Goal: Task Accomplishment & Management: Manage account settings

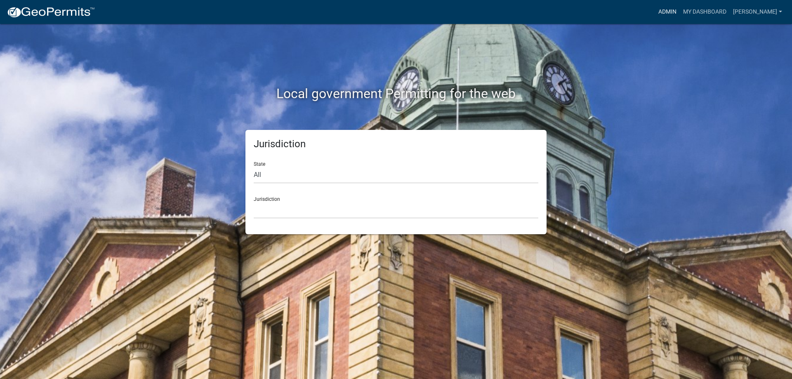
click at [671, 12] on link "Admin" at bounding box center [667, 12] width 25 height 16
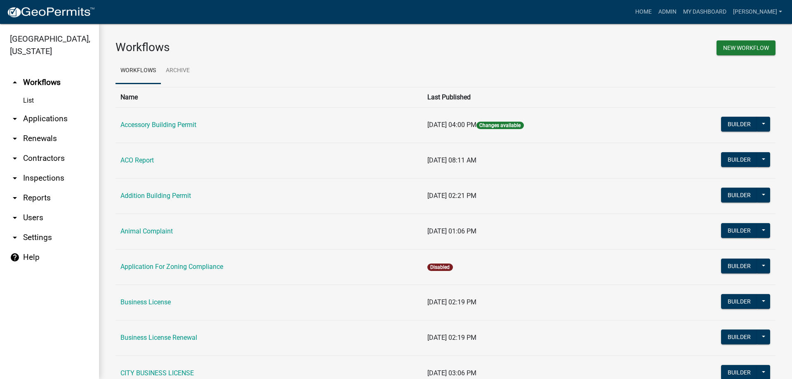
click at [29, 198] on link "arrow_drop_down Reports" at bounding box center [49, 198] width 99 height 20
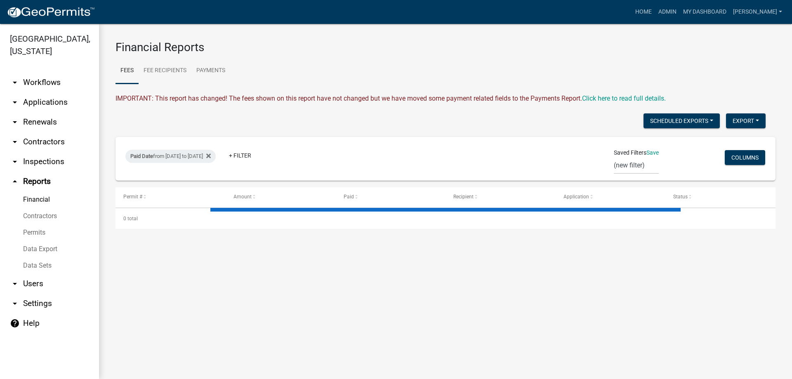
click at [38, 233] on link "Permits" at bounding box center [49, 232] width 99 height 16
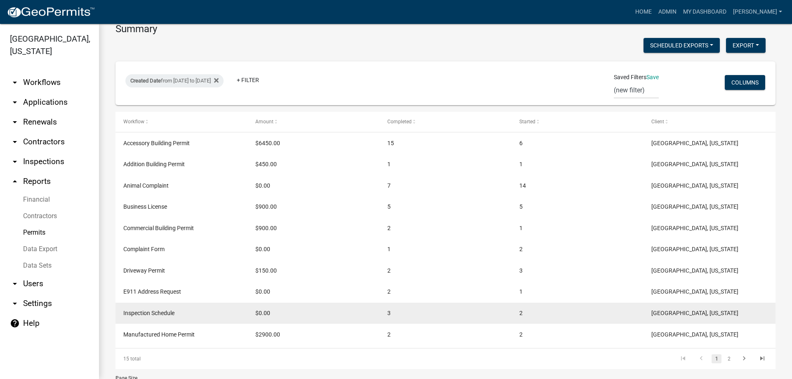
scroll to position [182, 0]
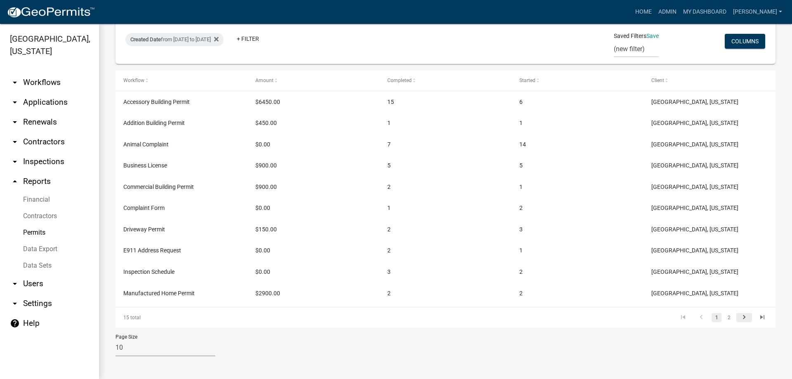
click at [739, 318] on icon "go to next page" at bounding box center [744, 318] width 11 height 10
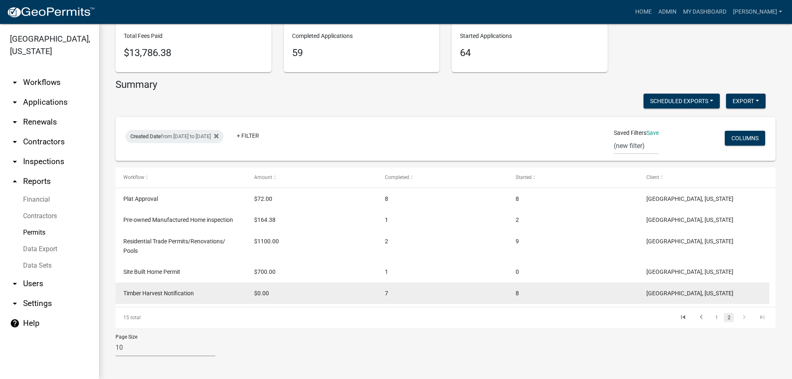
scroll to position [85, 0]
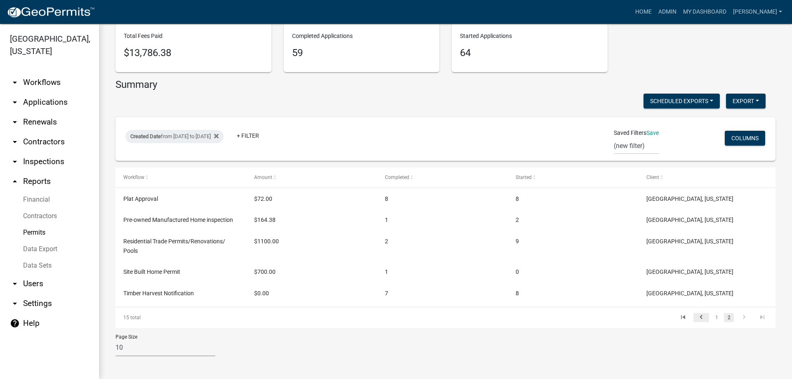
click at [697, 317] on icon "go to previous page" at bounding box center [701, 318] width 11 height 10
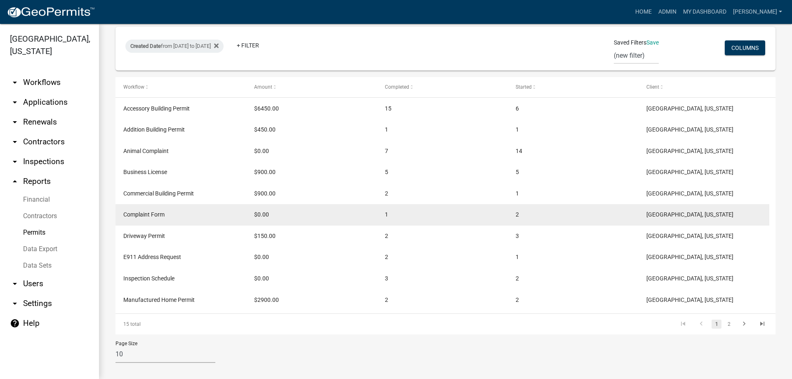
scroll to position [182, 0]
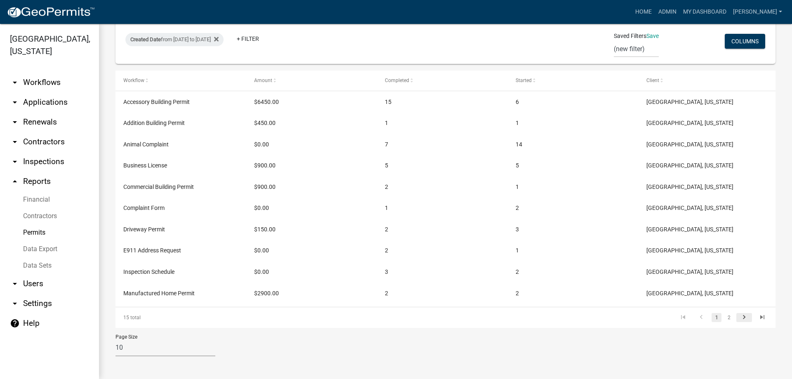
click at [739, 314] on icon "go to next page" at bounding box center [744, 318] width 11 height 10
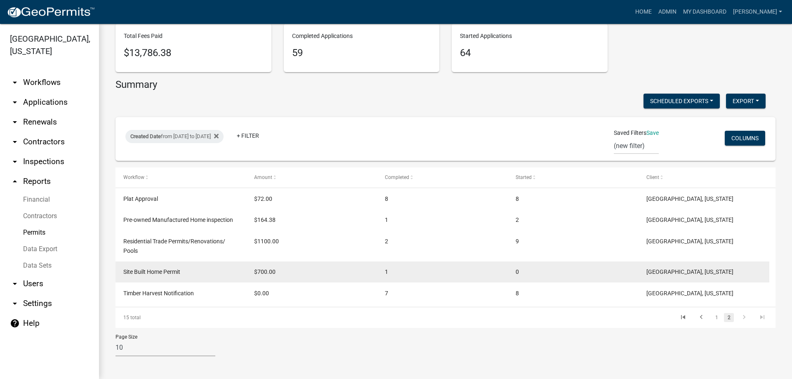
scroll to position [85, 0]
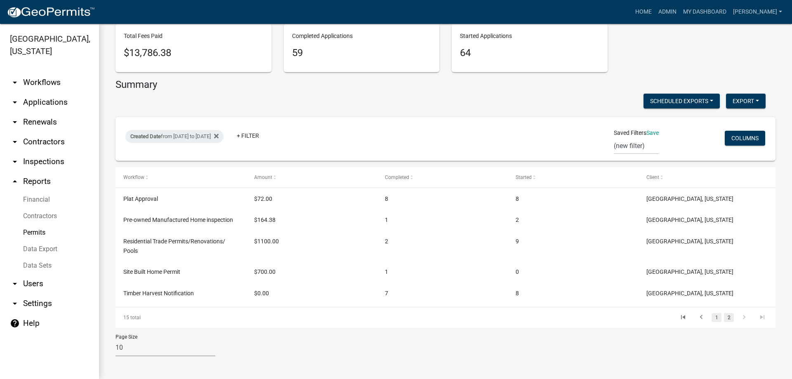
click at [711, 317] on link "1" at bounding box center [716, 317] width 10 height 9
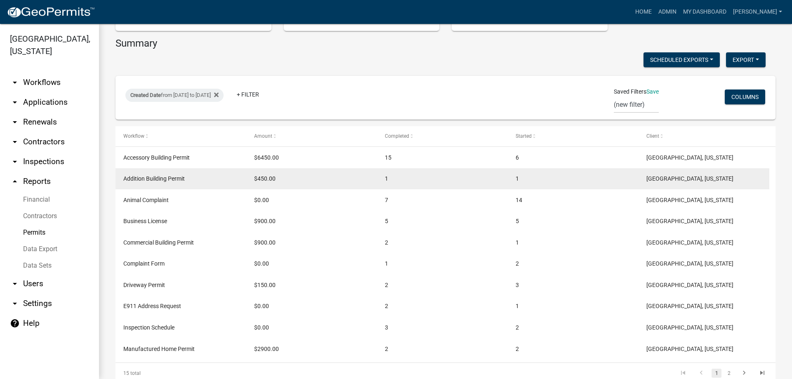
scroll to position [168, 0]
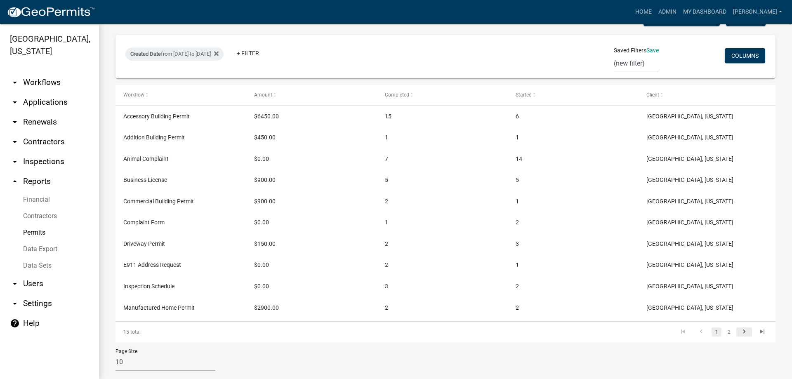
click at [739, 331] on icon "go to next page" at bounding box center [744, 333] width 11 height 10
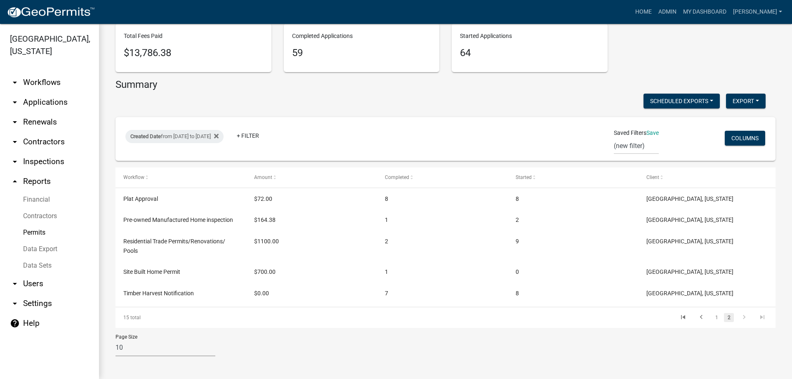
scroll to position [85, 0]
click at [266, 135] on link "+ Filter" at bounding box center [247, 135] width 35 height 15
click at [279, 158] on input "text" at bounding box center [278, 158] width 75 height 17
click at [711, 317] on link "1" at bounding box center [716, 317] width 10 height 9
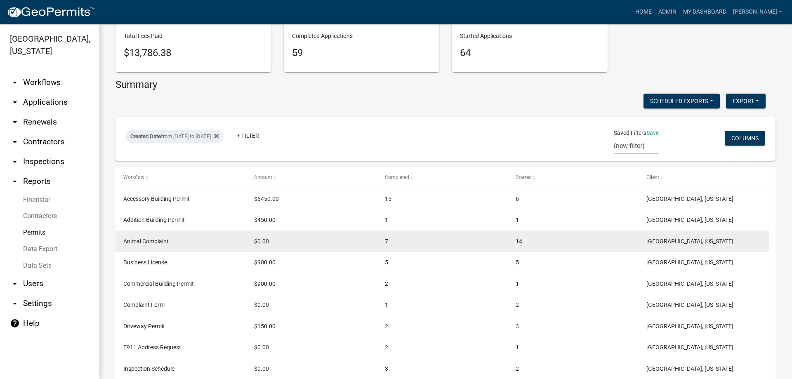
scroll to position [168, 0]
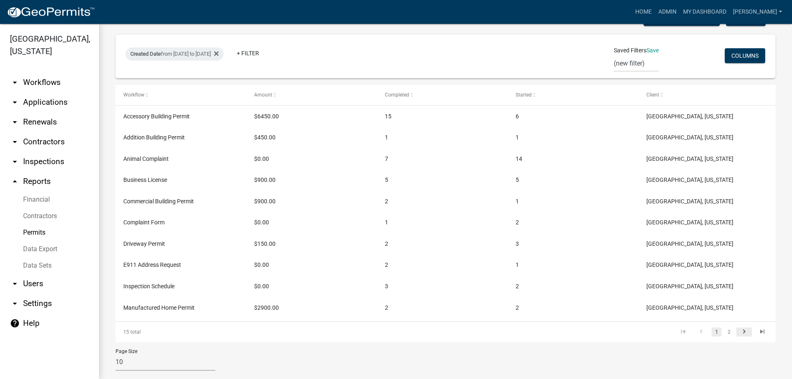
click at [739, 331] on icon "go to next page" at bounding box center [744, 333] width 11 height 10
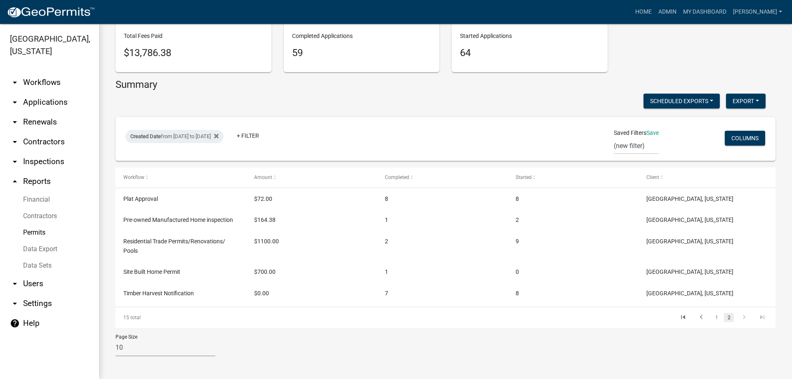
scroll to position [85, 0]
click at [739, 319] on icon "go to next page" at bounding box center [744, 318] width 11 height 10
click at [45, 250] on link "Data Export" at bounding box center [49, 249] width 99 height 16
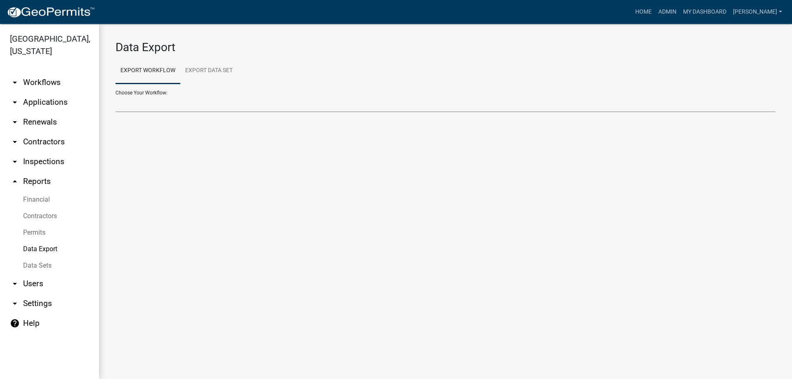
click at [148, 104] on select "Accessory Building Permit ACO Report Addition Building Permit Animal Complaint …" at bounding box center [445, 103] width 660 height 17
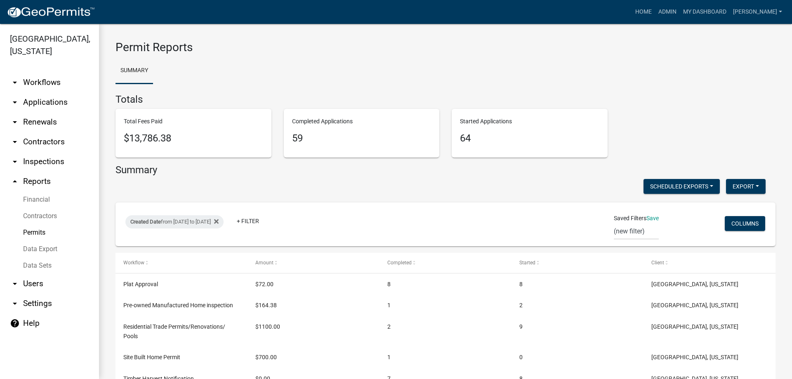
click at [44, 162] on link "arrow_drop_down Inspections" at bounding box center [49, 162] width 99 height 20
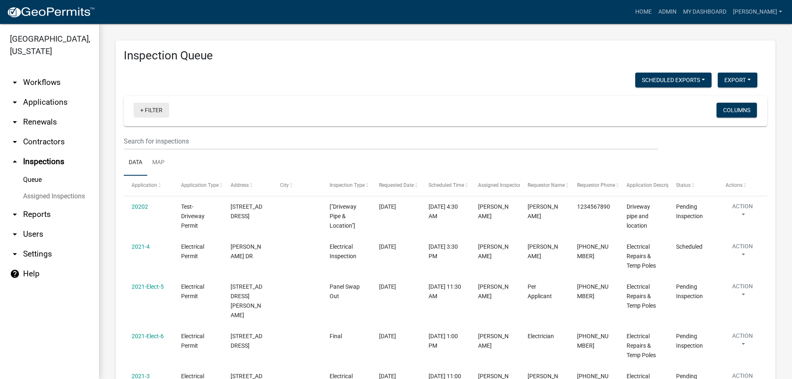
click at [153, 107] on link "+ Filter" at bounding box center [151, 110] width 35 height 15
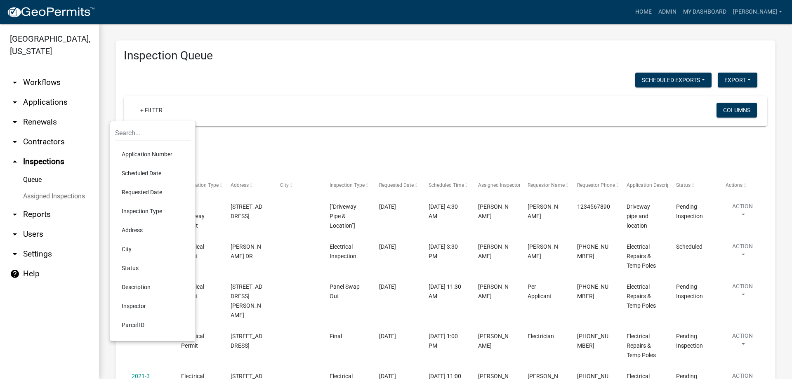
click at [140, 172] on li "Scheduled Date" at bounding box center [152, 173] width 75 height 19
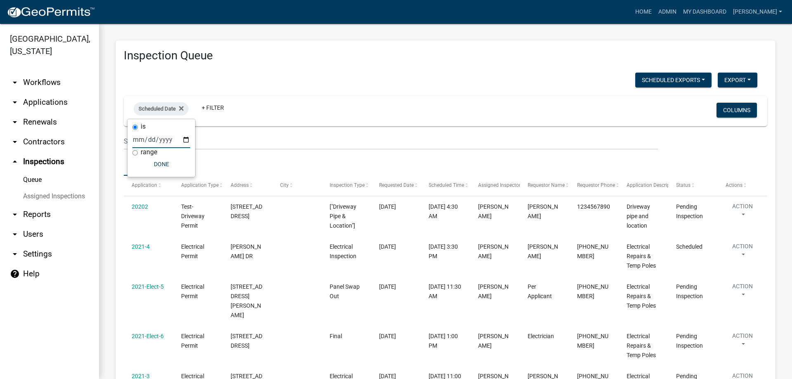
click at [186, 139] on input "date" at bounding box center [161, 139] width 58 height 17
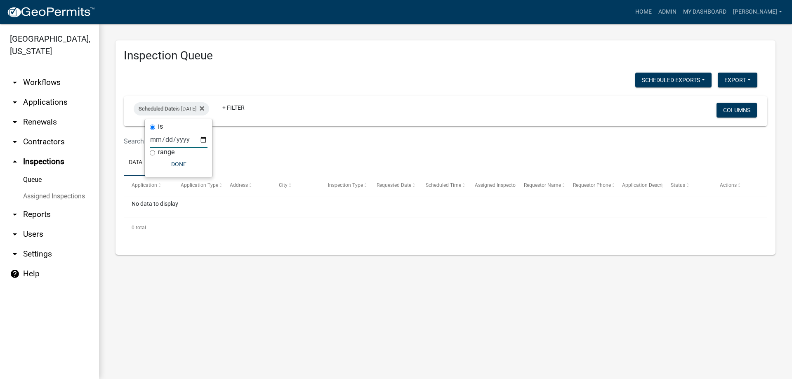
type input "[DATE]"
click at [251, 112] on link "+ Filter" at bounding box center [233, 107] width 35 height 15
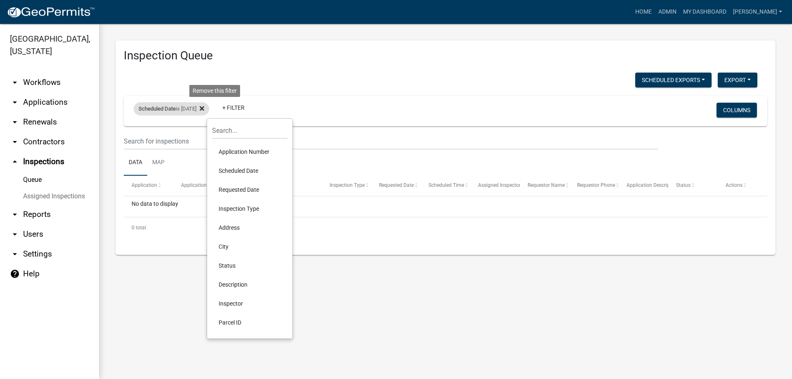
click at [204, 108] on icon at bounding box center [202, 108] width 5 height 7
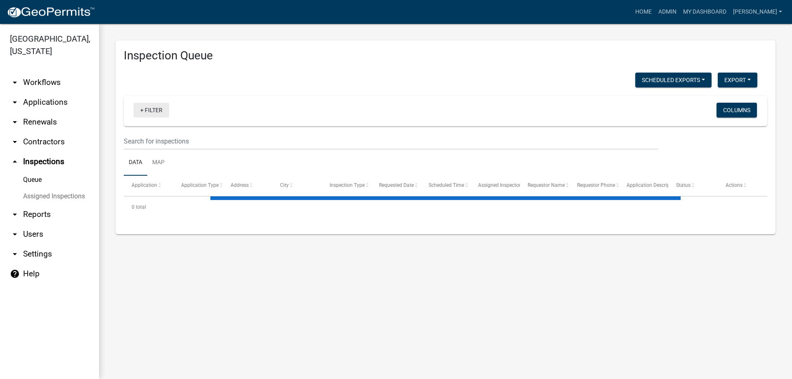
click at [143, 108] on link "+ Filter" at bounding box center [151, 110] width 35 height 15
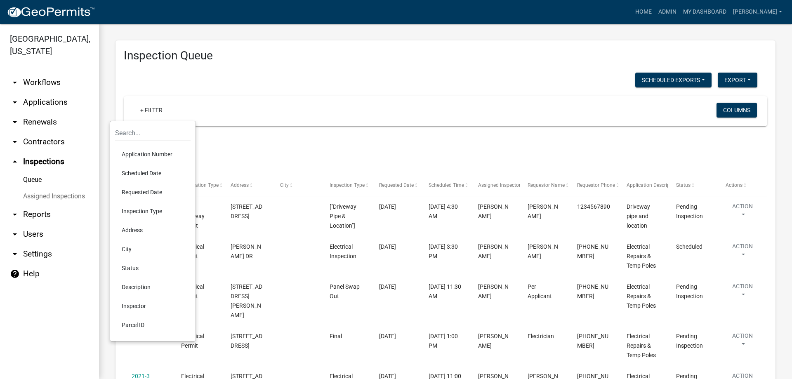
click at [135, 269] on li "Status" at bounding box center [152, 268] width 75 height 19
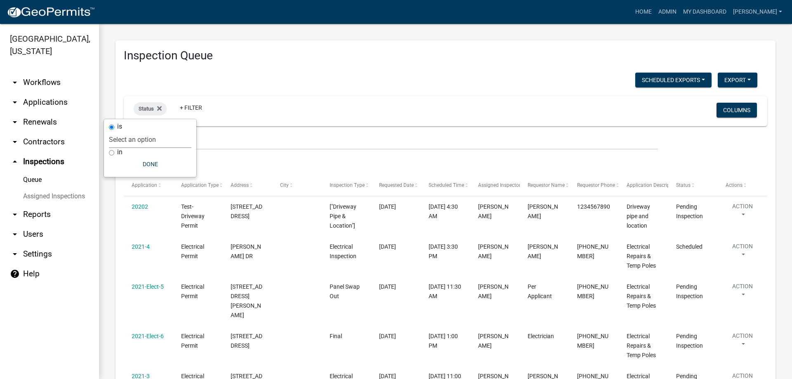
click at [145, 139] on select "Select an option Pending Schedule Pending Inspection Approved Denied Deleted Vo…" at bounding box center [150, 139] width 82 height 17
select select "2"
click at [124, 131] on select "Select an option Pending Schedule Pending Inspection Approved Denied Deleted Vo…" at bounding box center [150, 139] width 82 height 17
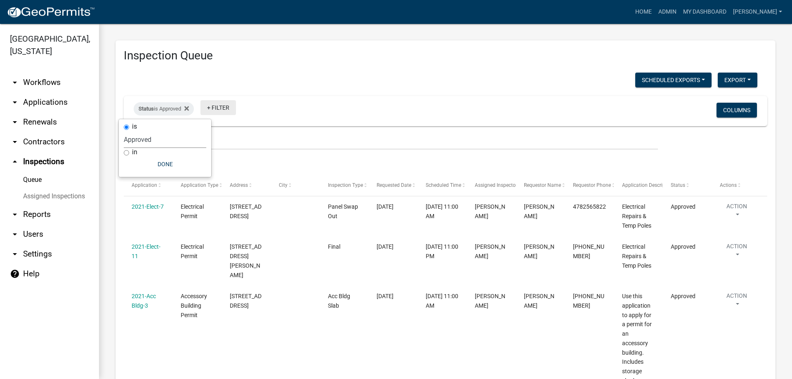
click at [222, 111] on link "+ Filter" at bounding box center [217, 107] width 35 height 15
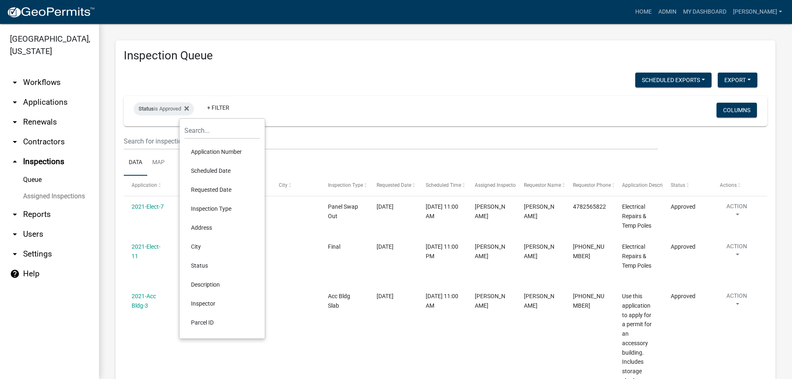
click at [50, 106] on link "arrow_drop_down Applications" at bounding box center [49, 102] width 99 height 20
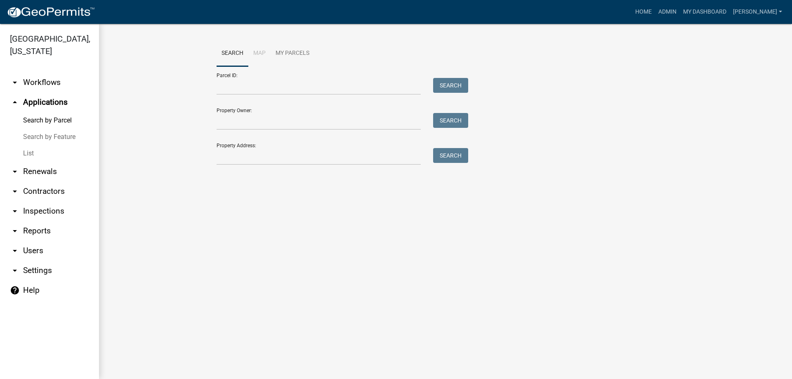
click at [32, 151] on link "List" at bounding box center [49, 153] width 99 height 16
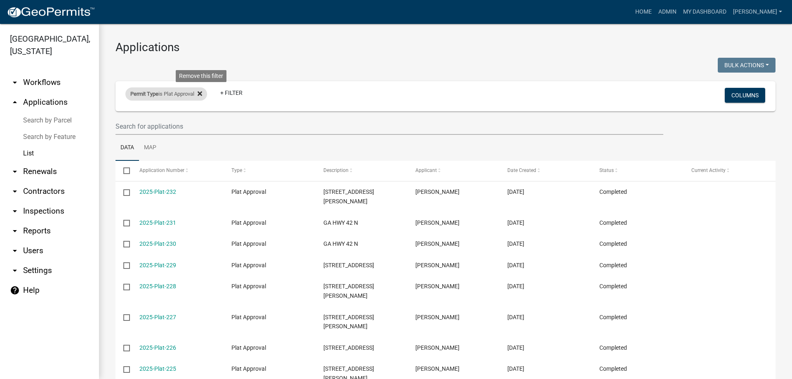
click at [202, 95] on icon at bounding box center [200, 93] width 5 height 7
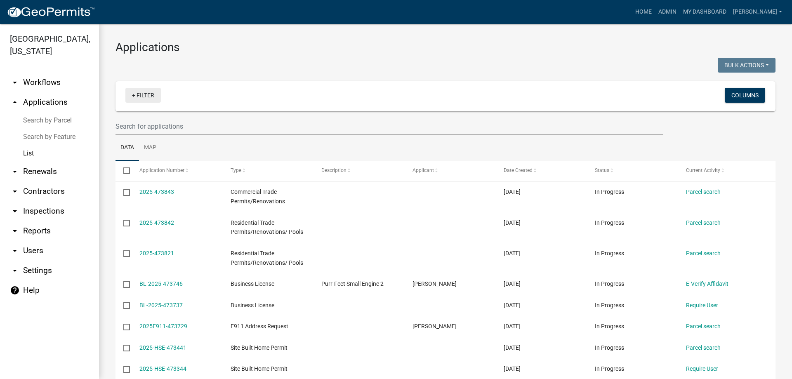
click at [150, 97] on link "+ Filter" at bounding box center [142, 95] width 35 height 15
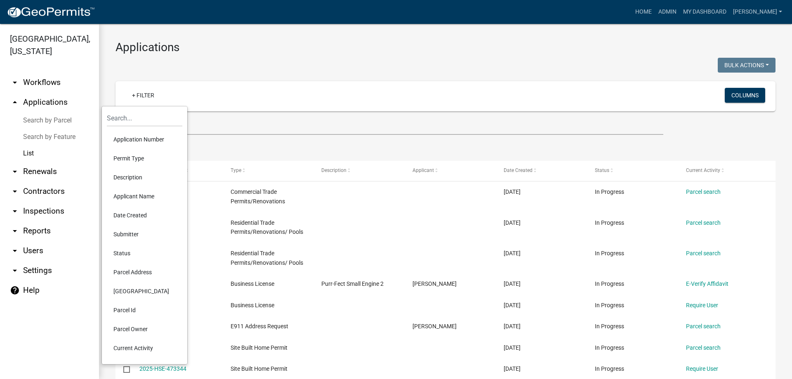
click at [131, 256] on li "Status" at bounding box center [144, 253] width 75 height 19
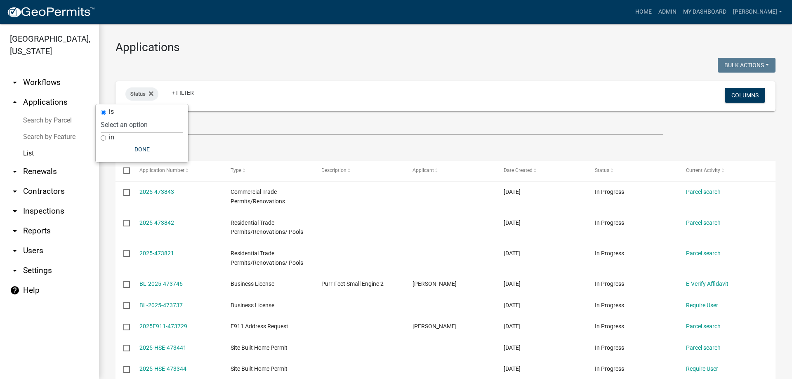
click at [135, 127] on select "Select an option Not Started In Progress Completed Expired Locked Withdrawn Voi…" at bounding box center [142, 124] width 82 height 17
select select "1"
click at [118, 116] on select "Select an option Not Started In Progress Completed Expired Locked Withdrawn Voi…" at bounding box center [142, 124] width 82 height 17
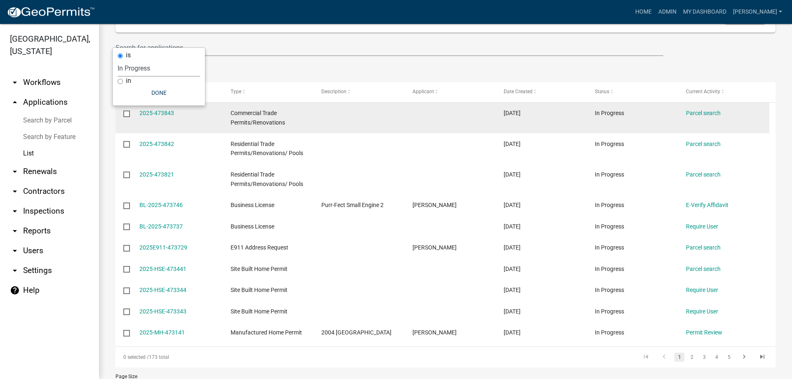
scroll to position [82, 0]
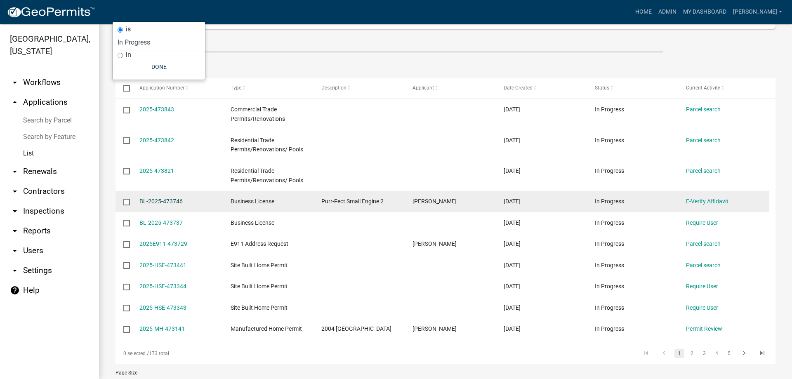
click at [170, 202] on link "BL-2025-473746" at bounding box center [160, 201] width 43 height 7
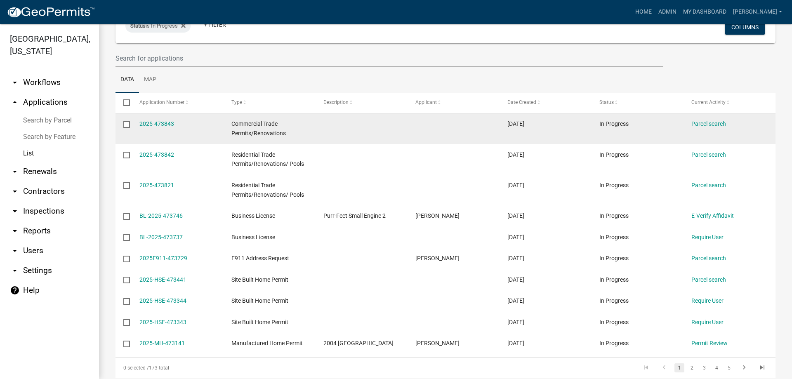
scroll to position [82, 0]
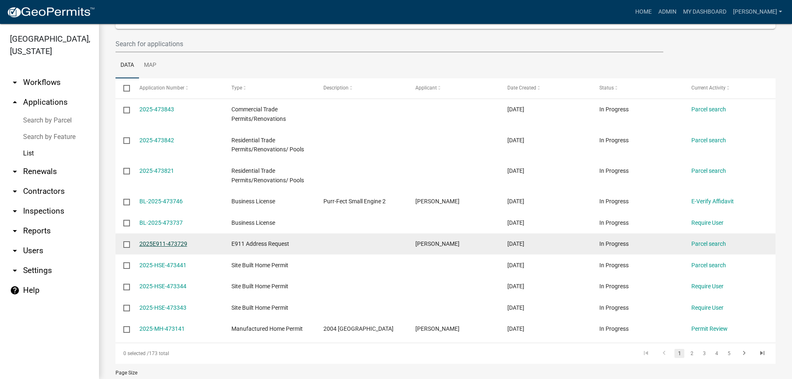
click at [179, 243] on link "2025E911-473729" at bounding box center [163, 243] width 48 height 7
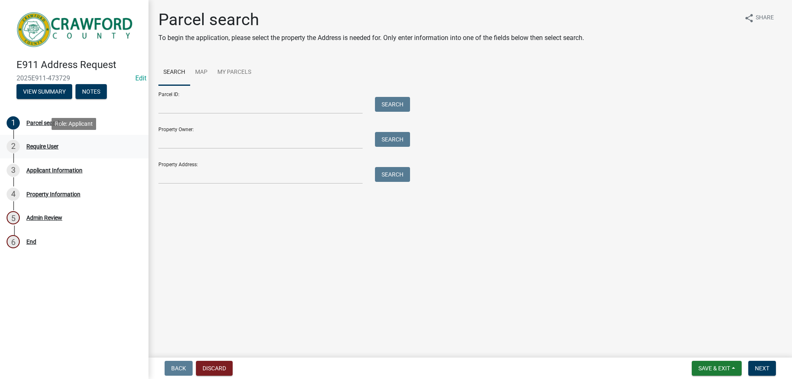
click at [47, 147] on div "Require User" at bounding box center [42, 147] width 32 height 6
click at [36, 122] on div "Parcel search" at bounding box center [43, 123] width 35 height 6
click at [42, 169] on div "Applicant Information" at bounding box center [54, 170] width 56 height 6
click at [48, 94] on button "View Summary" at bounding box center [44, 91] width 56 height 15
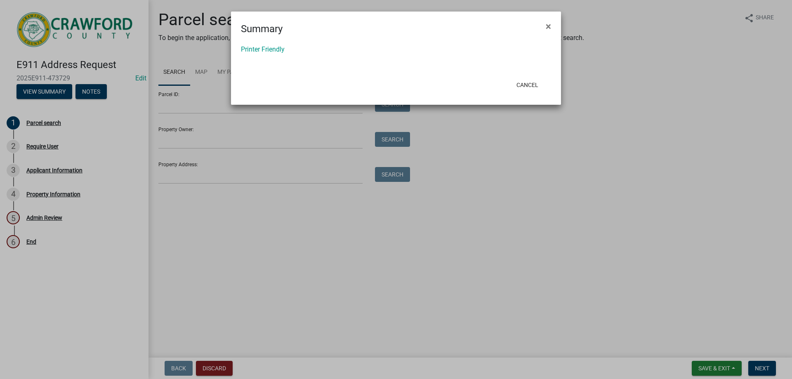
click at [54, 196] on ngb-modal-window "Summary × Printer Friendly Cancel" at bounding box center [396, 189] width 792 height 379
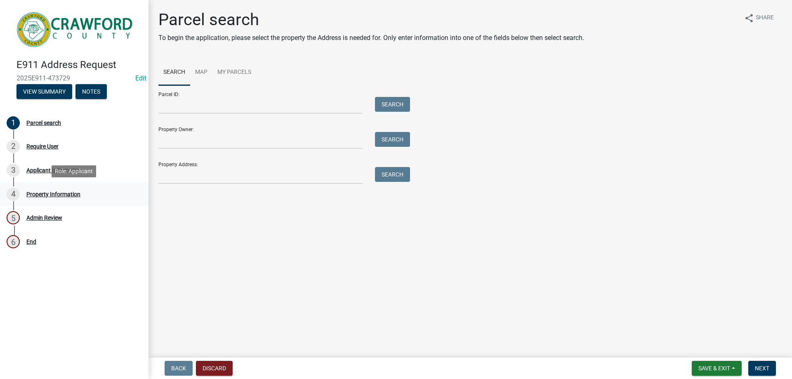
click at [56, 190] on div "4 Property Information" at bounding box center [71, 194] width 129 height 13
click at [226, 367] on button "Discard" at bounding box center [214, 368] width 37 height 15
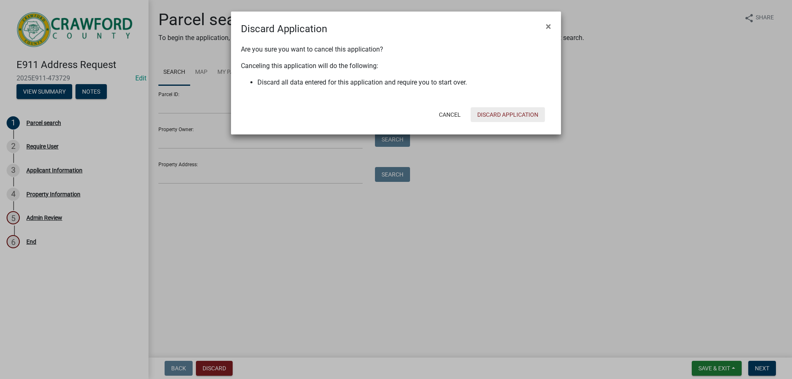
click at [530, 112] on button "Discard Application" at bounding box center [507, 114] width 74 height 15
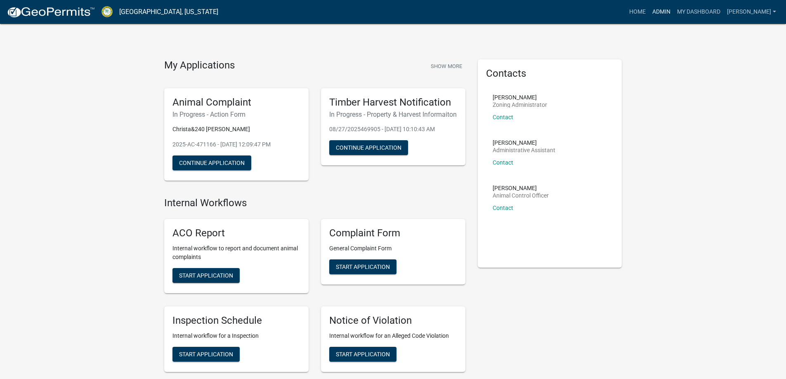
click at [668, 11] on link "Admin" at bounding box center [661, 12] width 25 height 16
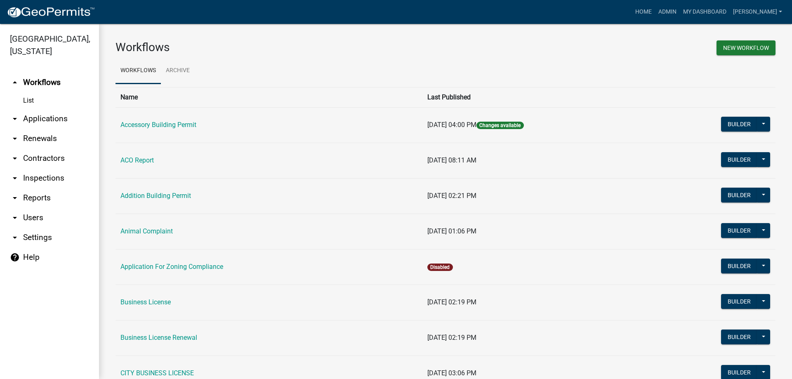
click at [32, 116] on link "arrow_drop_down Applications" at bounding box center [49, 119] width 99 height 20
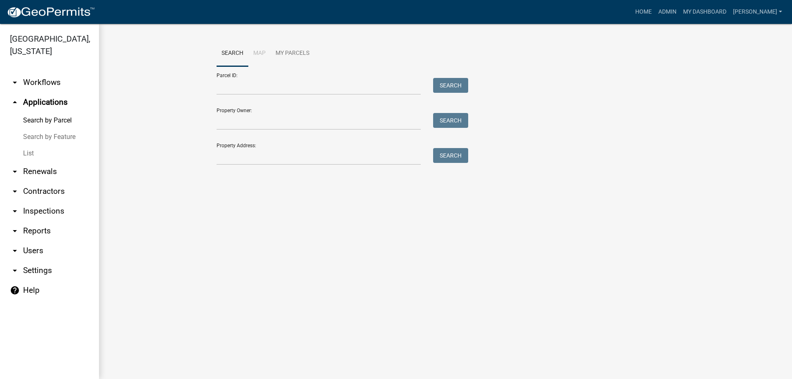
click at [31, 150] on link "List" at bounding box center [49, 153] width 99 height 16
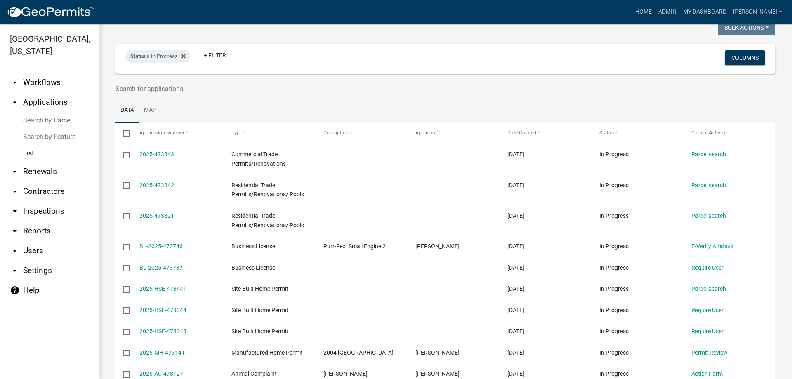
scroll to position [82, 0]
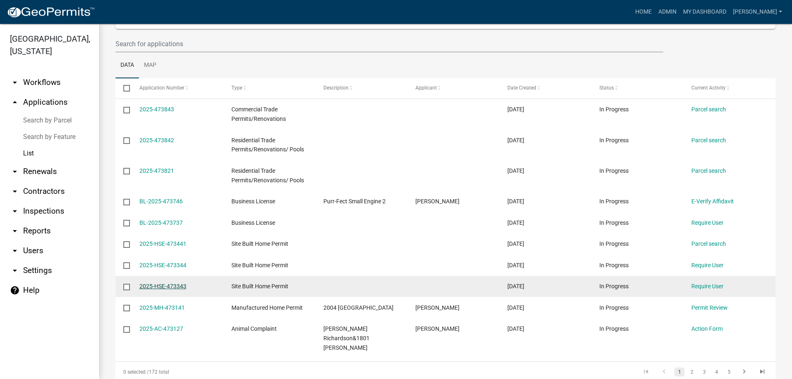
click at [171, 288] on link "2025-HSE-473343" at bounding box center [162, 286] width 47 height 7
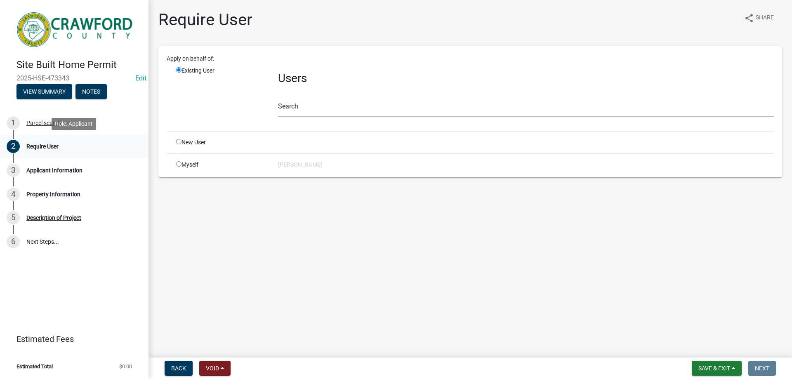
click at [40, 147] on div "Require User" at bounding box center [42, 147] width 32 height 6
click at [44, 94] on button "View Summary" at bounding box center [44, 91] width 56 height 15
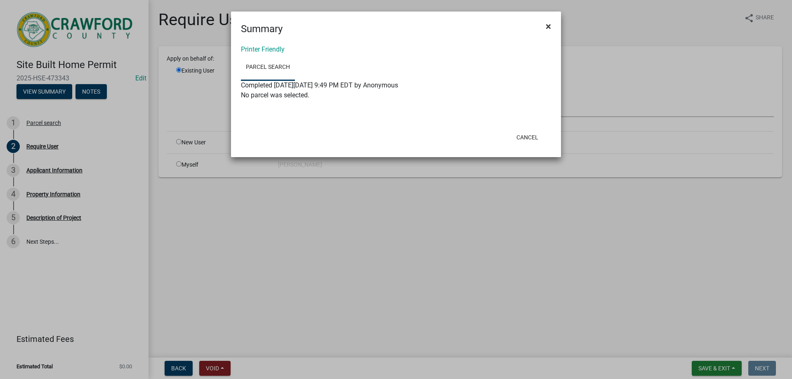
click at [548, 26] on span "×" at bounding box center [548, 27] width 5 height 12
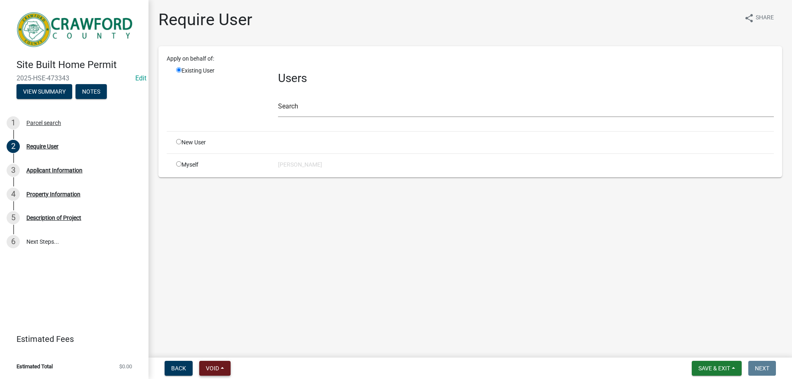
click at [206, 368] on span "Void" at bounding box center [212, 368] width 13 height 7
click at [223, 345] on button "Void" at bounding box center [232, 347] width 66 height 20
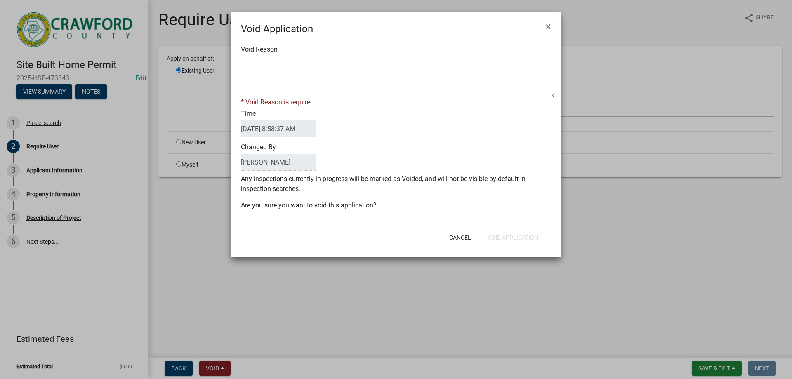
click at [282, 63] on textarea "Void Reason" at bounding box center [399, 76] width 310 height 41
type textarea "DNA"
click at [512, 241] on div "Void Application × Void Reason * Void Reason is required. Time [DATE] 8:58:37 A…" at bounding box center [396, 135] width 330 height 246
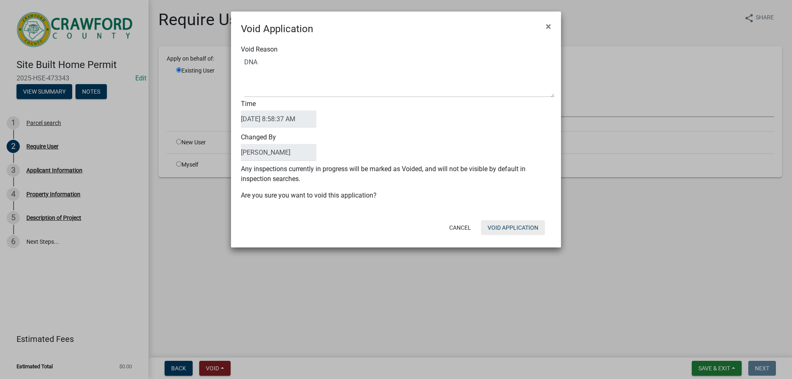
click at [511, 223] on button "Void Application" at bounding box center [513, 227] width 64 height 15
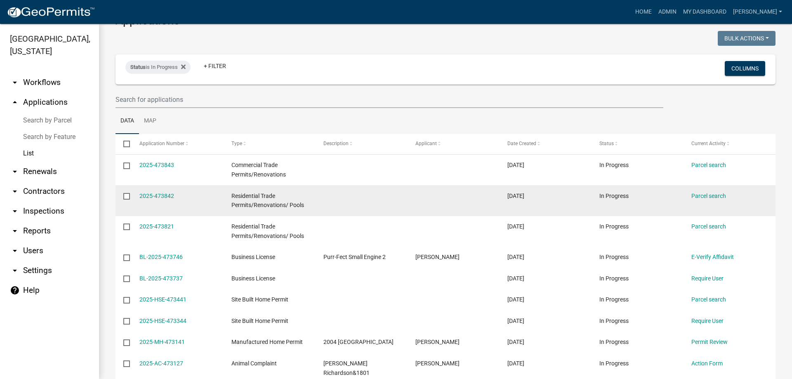
scroll to position [41, 0]
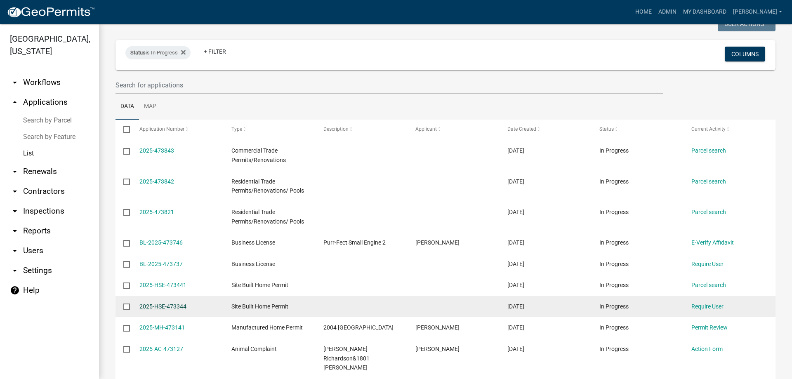
click at [164, 306] on link "2025-HSE-473344" at bounding box center [162, 306] width 47 height 7
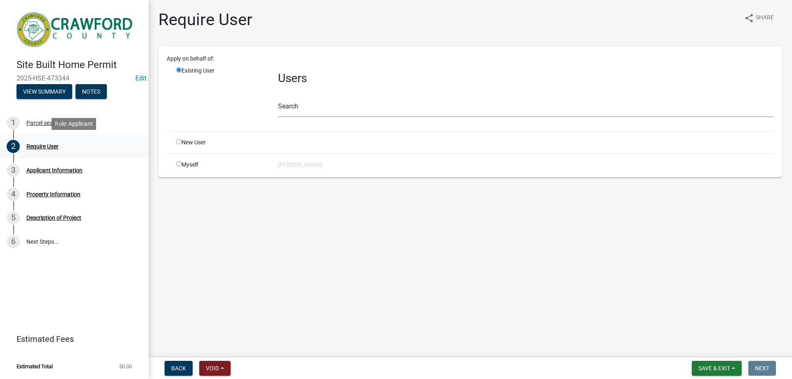
click at [51, 148] on div "Require User" at bounding box center [42, 147] width 32 height 6
click at [89, 91] on button "Notes" at bounding box center [90, 91] width 31 height 15
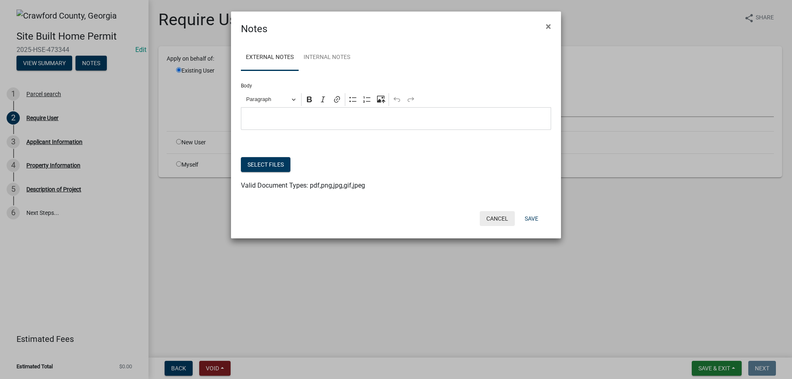
click at [496, 220] on button "Cancel" at bounding box center [497, 218] width 35 height 15
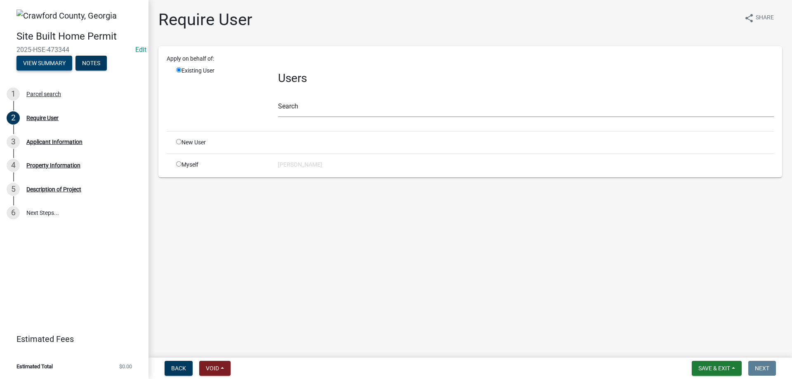
click at [55, 60] on button "View Summary" at bounding box center [44, 63] width 56 height 15
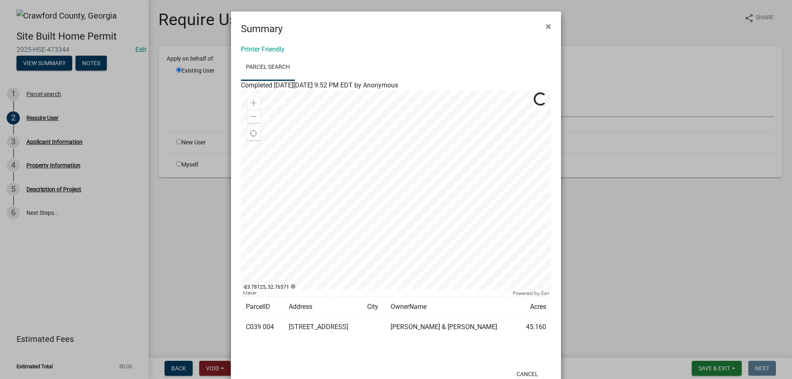
scroll to position [26, 0]
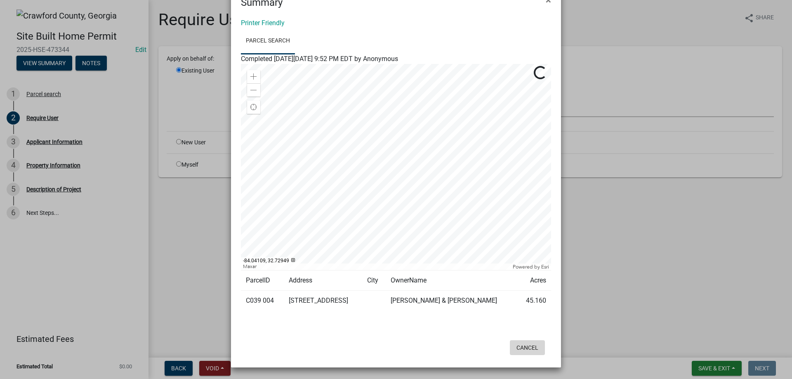
click at [528, 346] on button "Cancel" at bounding box center [527, 347] width 35 height 15
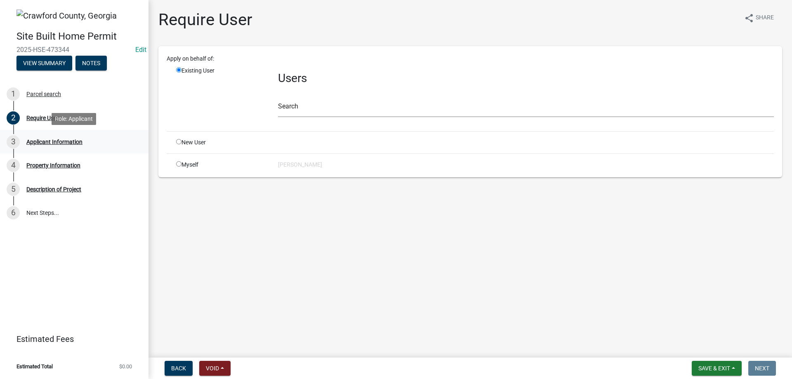
click at [55, 140] on div "Applicant Information" at bounding box center [54, 142] width 56 height 6
click at [220, 367] on button "Void" at bounding box center [214, 368] width 31 height 15
click at [221, 348] on button "Void" at bounding box center [232, 347] width 66 height 20
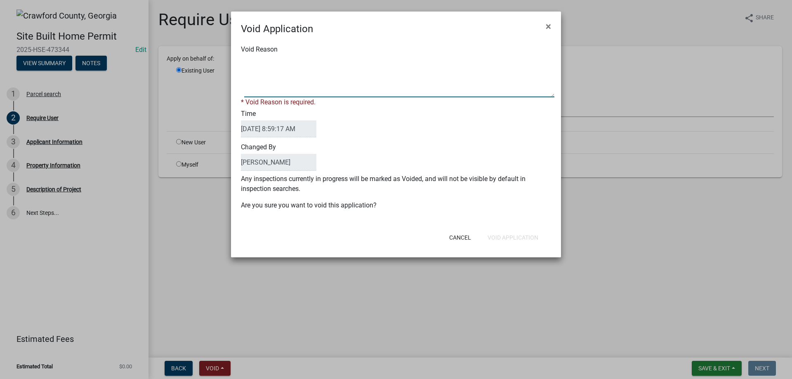
click at [259, 67] on textarea "Void Reason" at bounding box center [399, 76] width 310 height 41
type textarea "DNA"
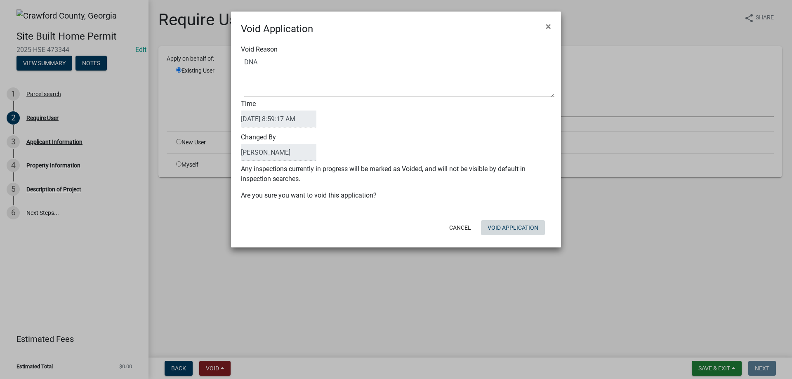
click at [510, 233] on button "Void Application" at bounding box center [513, 227] width 64 height 15
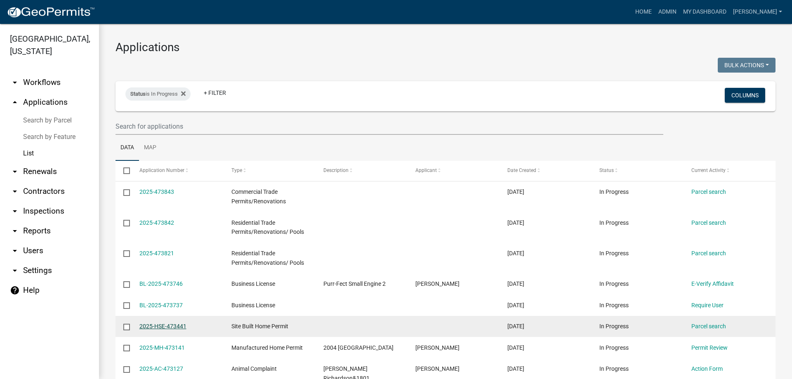
click at [175, 326] on link "2025-HSE-473441" at bounding box center [162, 326] width 47 height 7
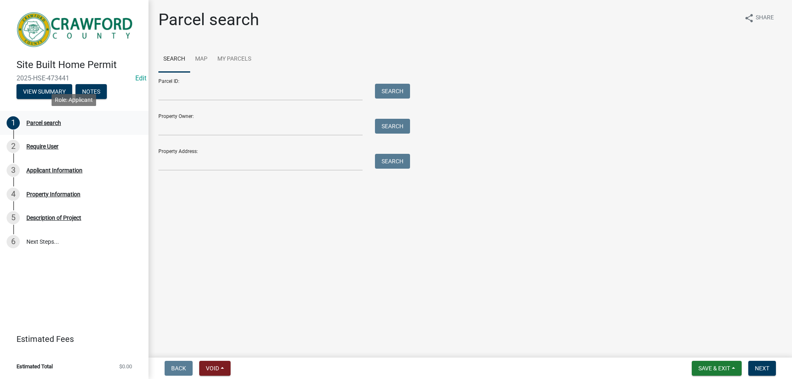
click at [38, 125] on div "Parcel search" at bounding box center [43, 123] width 35 height 6
click at [38, 148] on div "Require User" at bounding box center [42, 147] width 32 height 6
click at [41, 172] on div "Applicant Information" at bounding box center [54, 170] width 56 height 6
click at [44, 195] on div "Property Information" at bounding box center [53, 194] width 54 height 6
click at [44, 215] on div "Description of Project" at bounding box center [53, 218] width 55 height 6
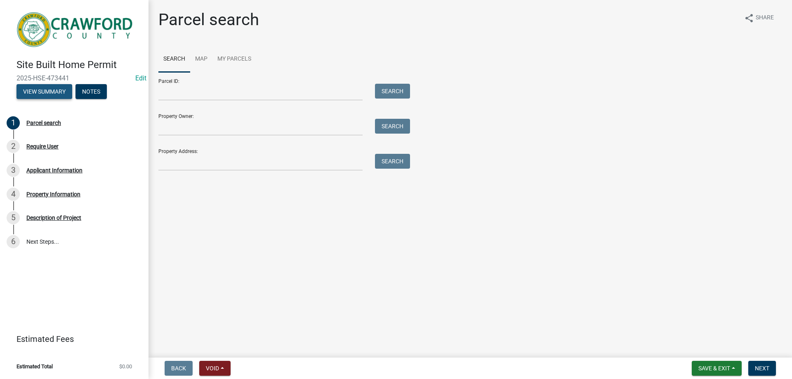
click at [57, 92] on button "View Summary" at bounding box center [44, 91] width 56 height 15
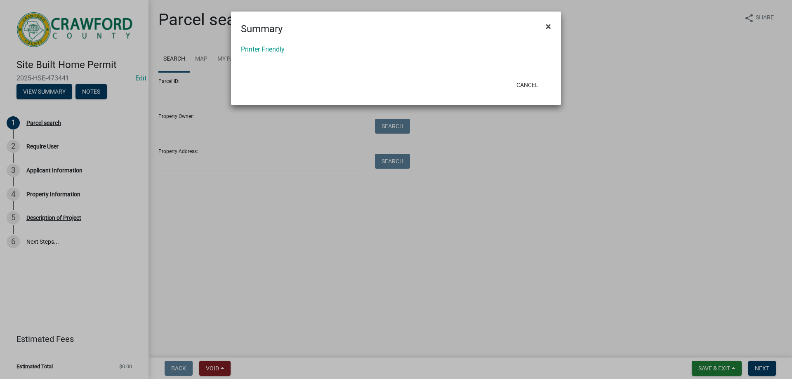
click at [554, 25] on button "×" at bounding box center [548, 26] width 19 height 23
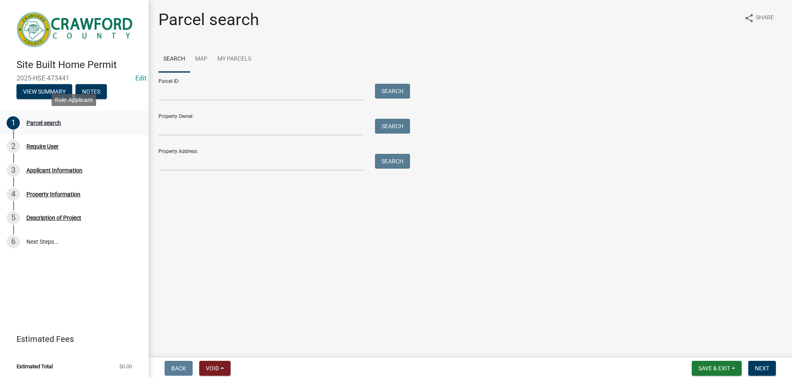
click at [38, 127] on div "1 Parcel search" at bounding box center [71, 122] width 129 height 13
click at [225, 365] on button "Void" at bounding box center [214, 368] width 31 height 15
click at [212, 345] on button "Void" at bounding box center [232, 347] width 66 height 20
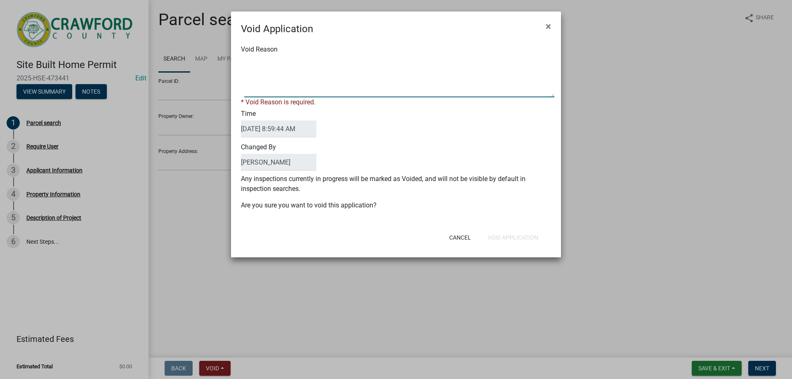
click at [311, 88] on textarea "Void Reason" at bounding box center [399, 76] width 310 height 41
type textarea "DNA"
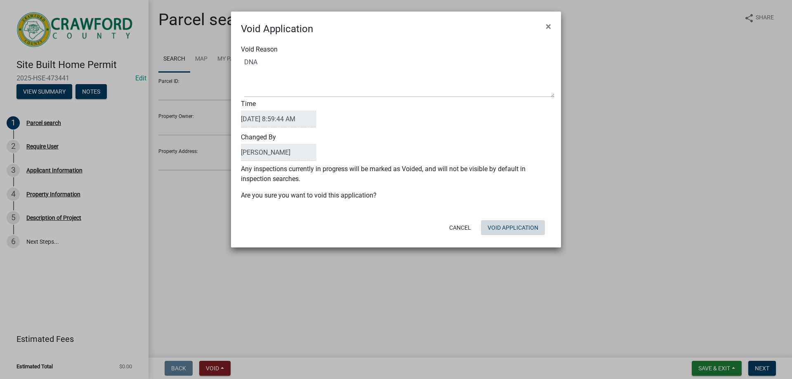
click at [517, 233] on button "Void Application" at bounding box center [513, 227] width 64 height 15
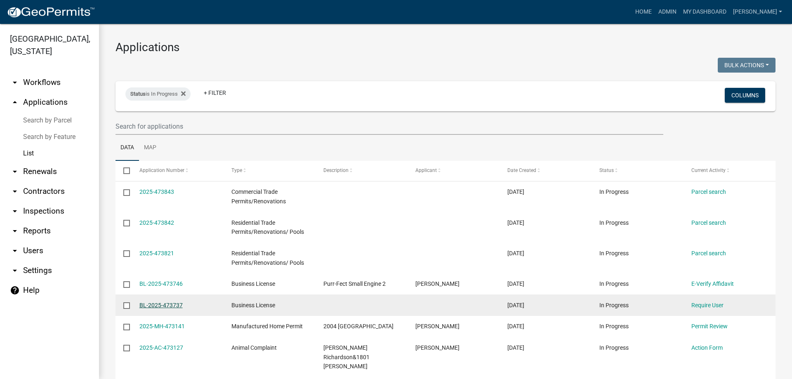
click at [170, 304] on link "BL-2025-473737" at bounding box center [160, 305] width 43 height 7
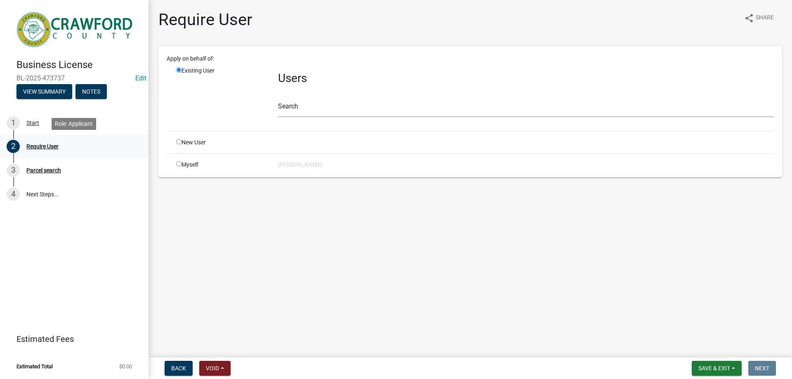
click at [49, 147] on div "Require User" at bounding box center [42, 147] width 32 height 6
click at [33, 122] on div "Start" at bounding box center [32, 123] width 13 height 6
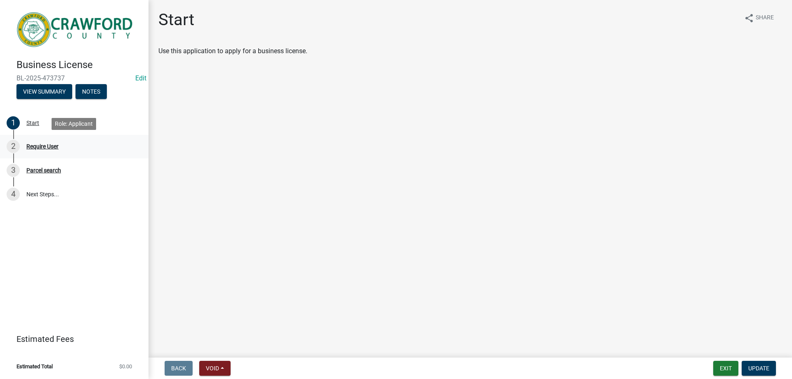
click at [33, 145] on div "Require User" at bounding box center [42, 147] width 32 height 6
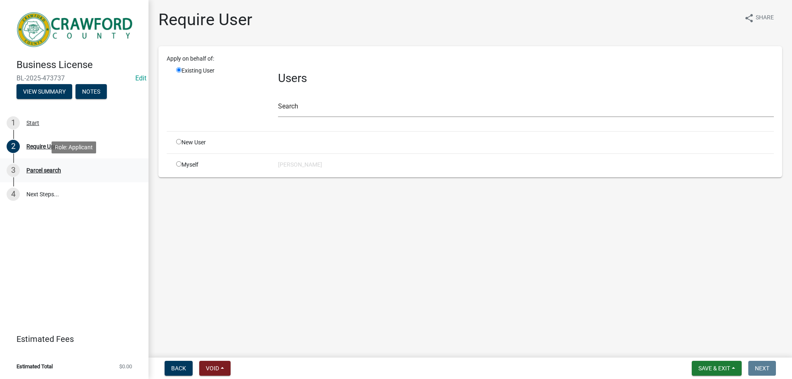
click at [44, 172] on div "Parcel search" at bounding box center [43, 170] width 35 height 6
click at [220, 365] on button "Void" at bounding box center [214, 368] width 31 height 15
click at [216, 345] on button "Void" at bounding box center [232, 347] width 66 height 20
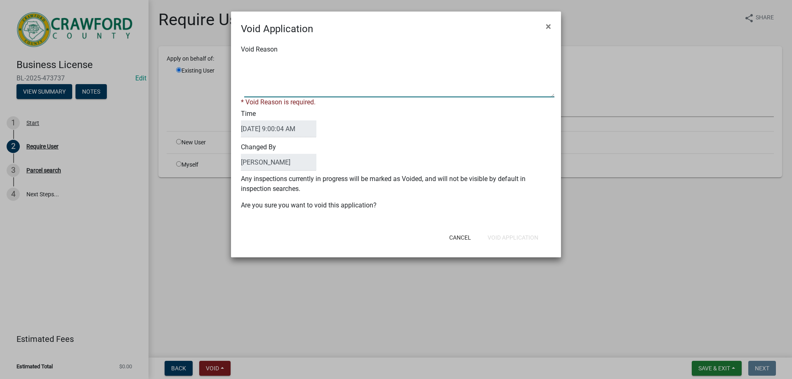
click at [272, 67] on textarea "Void Reason" at bounding box center [399, 76] width 310 height 41
type textarea "DNA"
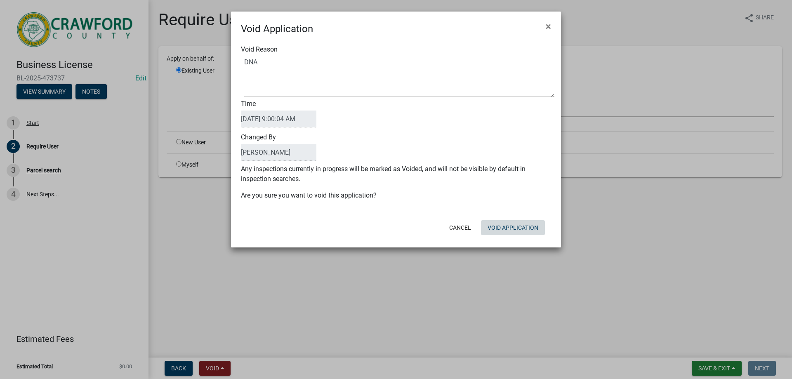
click at [511, 237] on div "Cancel Void Application" at bounding box center [449, 227] width 203 height 21
click at [511, 232] on button "Void Application" at bounding box center [513, 227] width 64 height 15
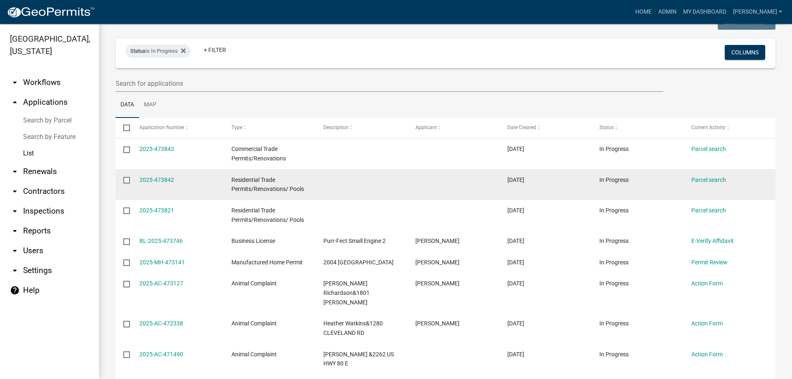
scroll to position [82, 0]
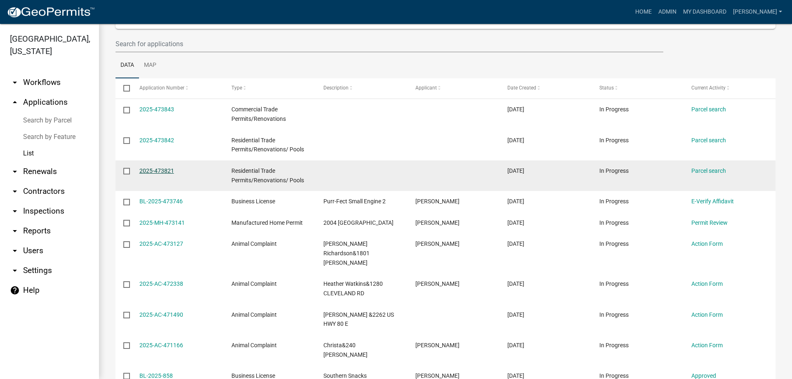
click at [153, 169] on link "2025-473821" at bounding box center [156, 170] width 35 height 7
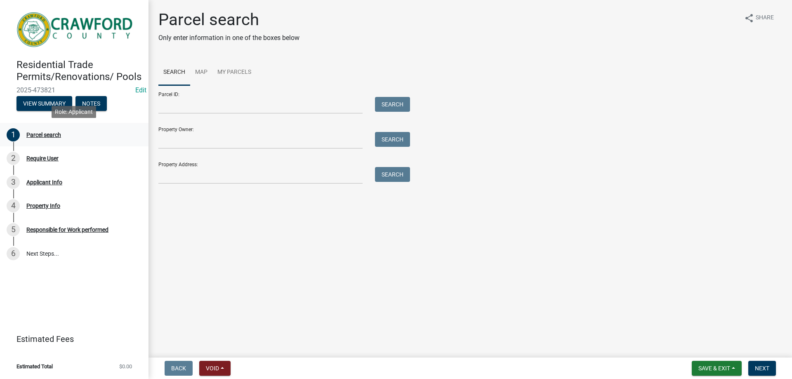
click at [47, 136] on div "Parcel search" at bounding box center [43, 135] width 35 height 6
click at [44, 160] on div "Require User" at bounding box center [42, 158] width 32 height 6
click at [44, 182] on div "Applicant Info" at bounding box center [44, 182] width 36 height 6
click at [54, 106] on button "View Summary" at bounding box center [44, 103] width 56 height 15
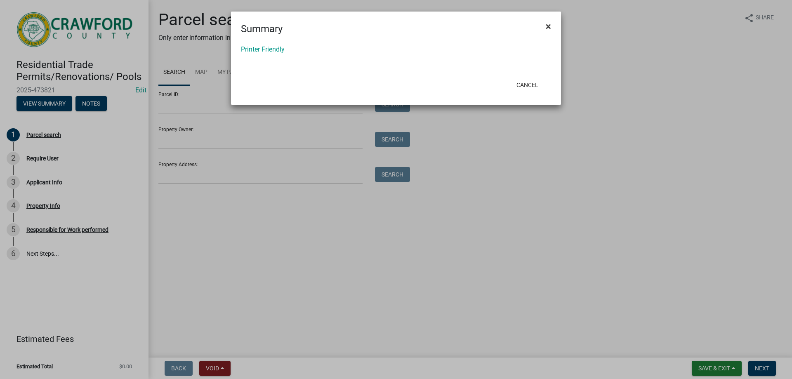
click at [549, 26] on span "×" at bounding box center [548, 27] width 5 height 12
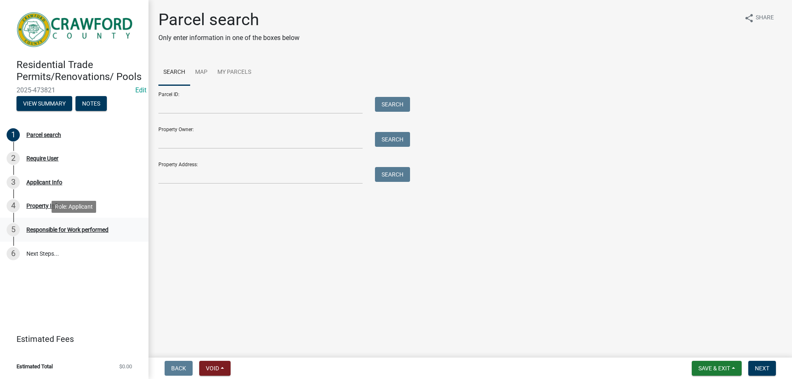
click at [99, 229] on div "Responsible for Work performed" at bounding box center [67, 230] width 82 height 6
click at [41, 206] on div "Property Info" at bounding box center [43, 206] width 34 height 6
click at [48, 179] on div "Applicant Info" at bounding box center [44, 182] width 36 height 6
click at [207, 368] on span "Void" at bounding box center [212, 368] width 13 height 7
click at [217, 349] on button "Void" at bounding box center [232, 347] width 66 height 20
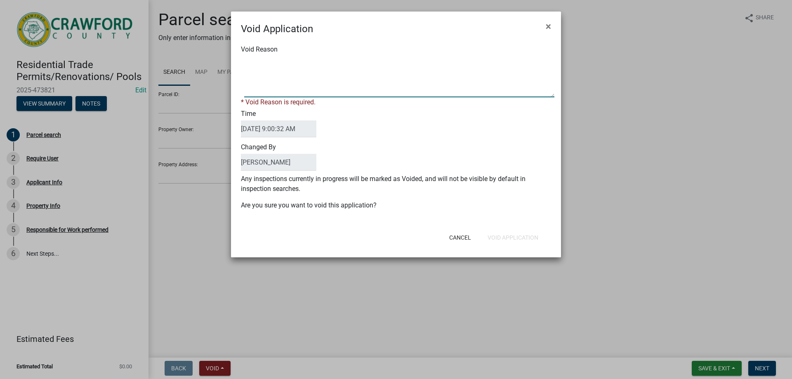
click at [272, 64] on textarea "Void Reason" at bounding box center [399, 76] width 310 height 41
type textarea "DNA"
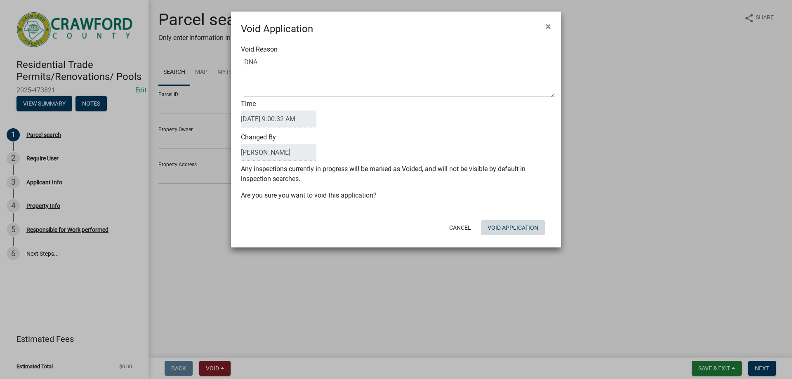
click at [515, 238] on div "Cancel Void Application" at bounding box center [449, 227] width 203 height 21
click at [514, 226] on button "Void Application" at bounding box center [513, 227] width 64 height 15
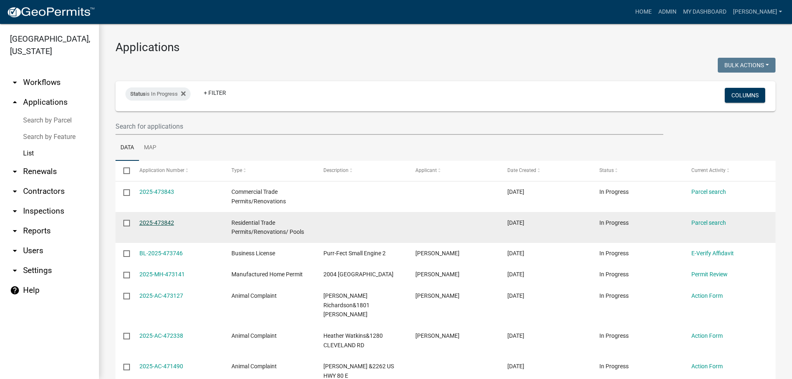
click at [152, 223] on link "2025-473842" at bounding box center [156, 222] width 35 height 7
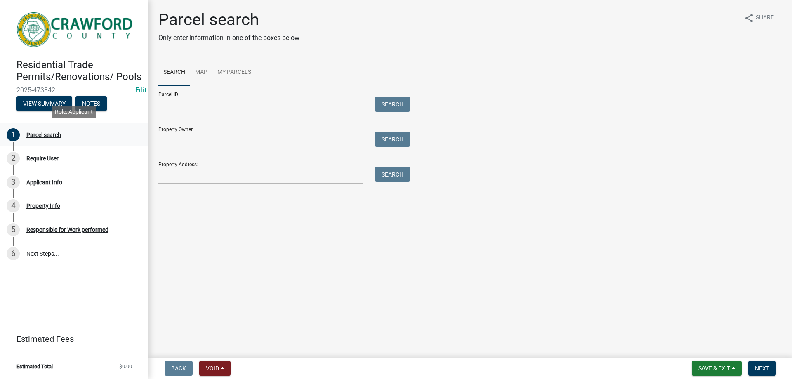
click at [37, 135] on div "Parcel search" at bounding box center [43, 135] width 35 height 6
click at [40, 155] on div "Require User" at bounding box center [42, 158] width 32 height 6
click at [42, 182] on div "Applicant Info" at bounding box center [44, 182] width 36 height 6
click at [52, 102] on button "View Summary" at bounding box center [44, 103] width 56 height 15
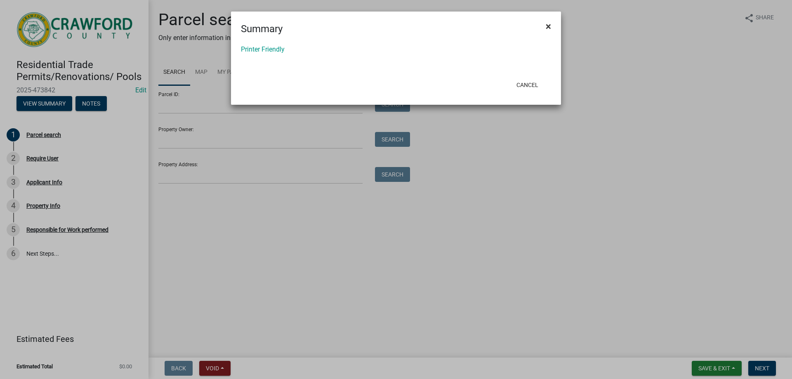
click at [548, 26] on span "×" at bounding box center [548, 27] width 5 height 12
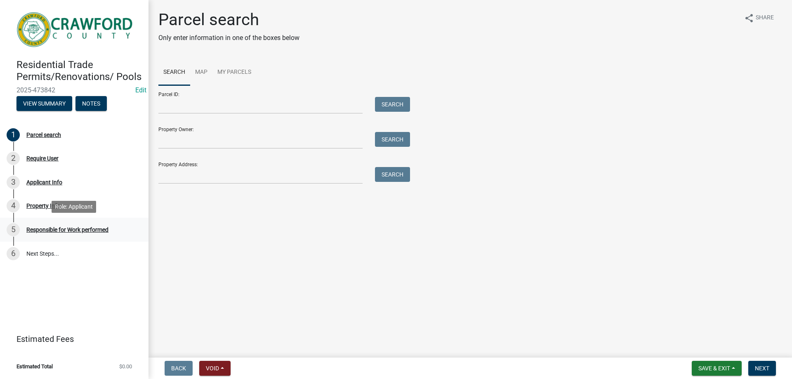
click at [54, 229] on div "Responsible for Work performed" at bounding box center [67, 230] width 82 height 6
click at [46, 156] on div "Require User" at bounding box center [42, 158] width 32 height 6
click at [40, 135] on div "Parcel search" at bounding box center [43, 135] width 35 height 6
click at [55, 181] on div "Applicant Info" at bounding box center [44, 182] width 36 height 6
click at [220, 369] on button "Void" at bounding box center [214, 368] width 31 height 15
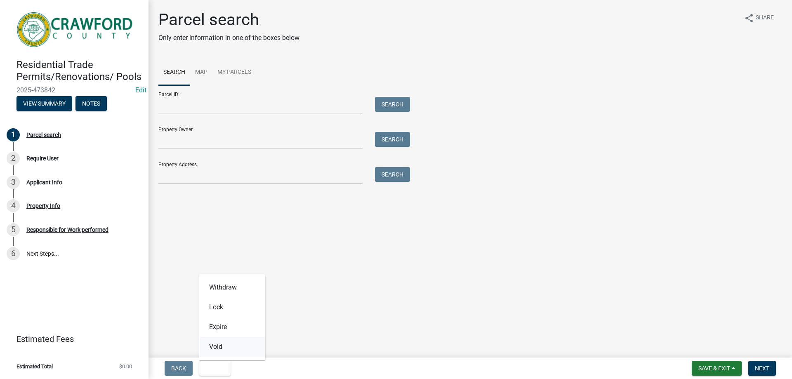
click at [215, 345] on button "Void" at bounding box center [232, 347] width 66 height 20
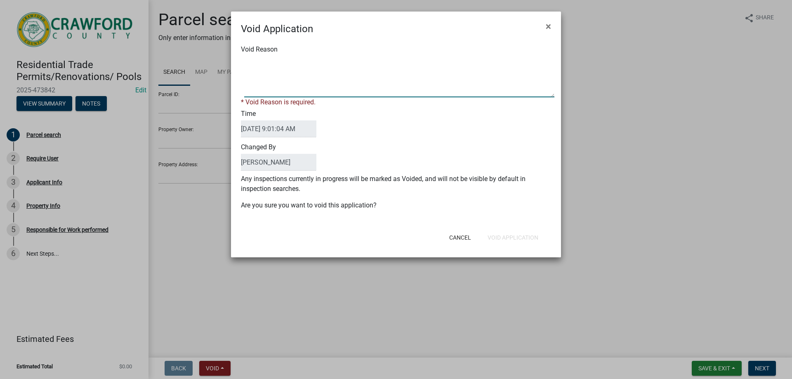
click at [269, 73] on textarea "Void Reason" at bounding box center [399, 76] width 310 height 41
type textarea "DNA"
click at [523, 235] on button "Void Application" at bounding box center [513, 237] width 64 height 15
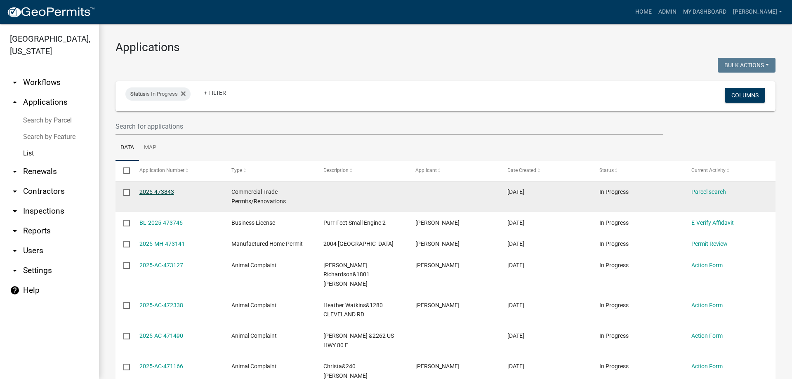
click at [168, 192] on link "2025-473843" at bounding box center [156, 191] width 35 height 7
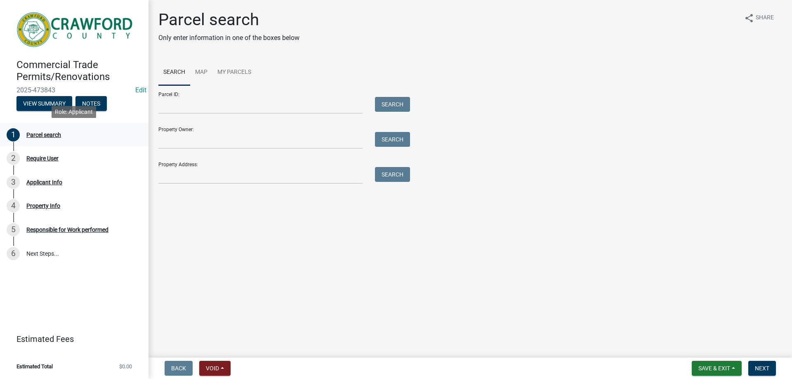
click at [49, 134] on div "Parcel search" at bounding box center [43, 135] width 35 height 6
click at [47, 161] on div "Require User" at bounding box center [42, 158] width 32 height 6
click at [46, 186] on div "3 Applicant Info" at bounding box center [71, 182] width 129 height 13
click at [44, 207] on div "Property Info" at bounding box center [43, 206] width 34 height 6
click at [46, 225] on div "5 Responsible for Work performed" at bounding box center [71, 229] width 129 height 13
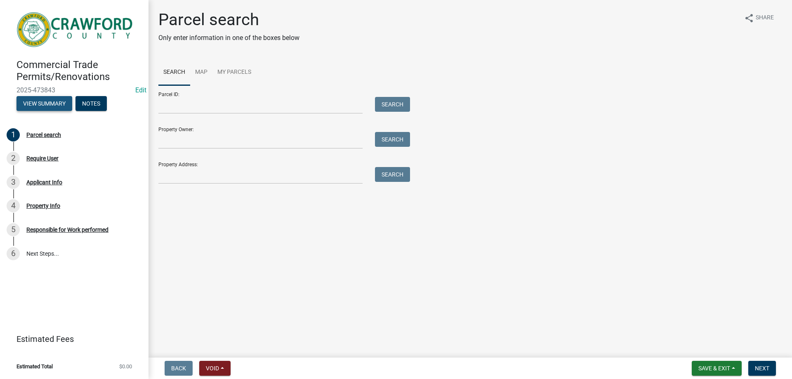
click at [48, 105] on button "View Summary" at bounding box center [44, 103] width 56 height 15
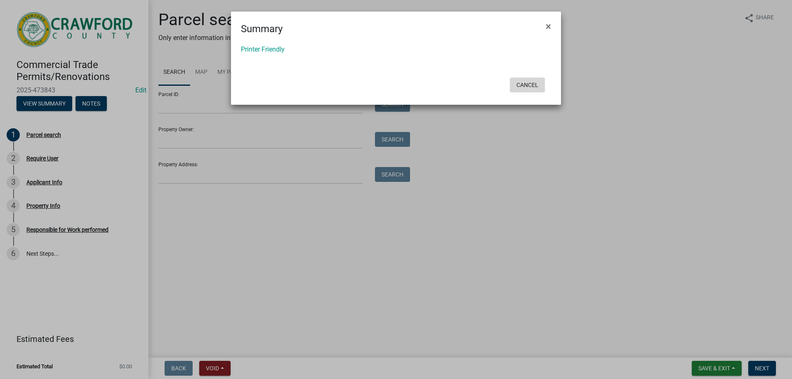
drag, startPoint x: 539, startPoint y: 85, endPoint x: 529, endPoint y: 87, distance: 9.7
click at [537, 85] on button "Cancel" at bounding box center [527, 85] width 35 height 15
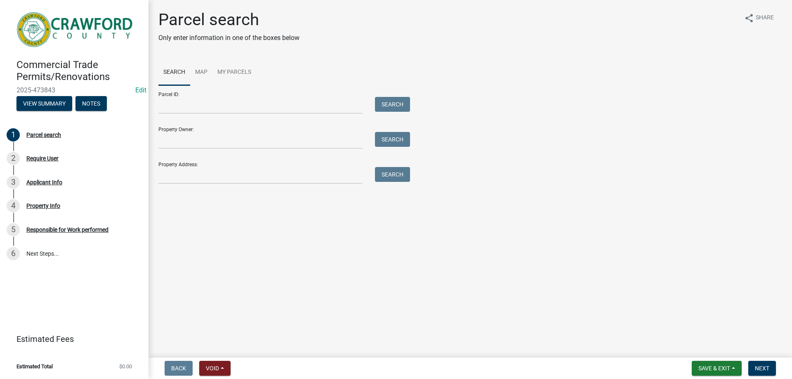
click at [214, 360] on nav "Back Void Withdraw Lock Expire Void Save & Exit Save Save & Exit Next" at bounding box center [469, 368] width 643 height 21
drag, startPoint x: 214, startPoint y: 364, endPoint x: 218, endPoint y: 361, distance: 4.5
click at [218, 362] on button "Void" at bounding box center [214, 368] width 31 height 15
click at [223, 346] on button "Void" at bounding box center [232, 347] width 66 height 20
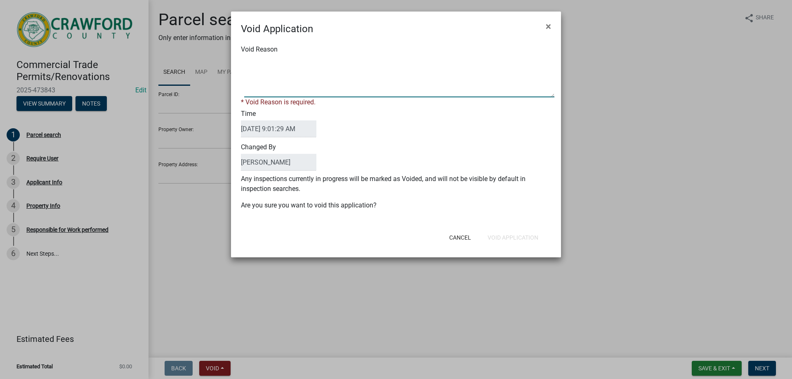
click at [273, 76] on textarea "Void Reason" at bounding box center [399, 76] width 310 height 41
type textarea "DNA"
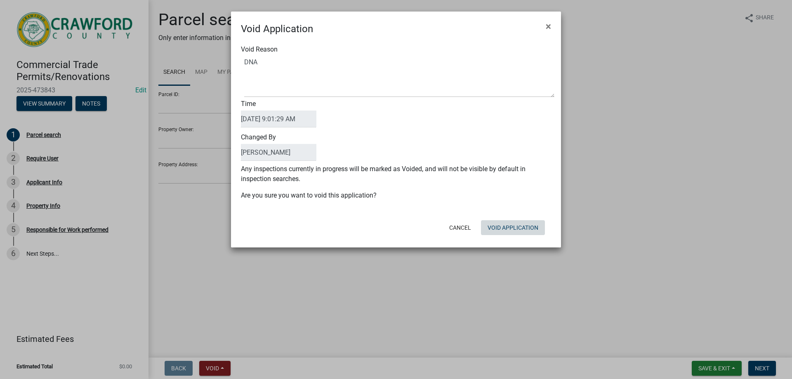
click at [510, 235] on div "Cancel Void Application" at bounding box center [449, 227] width 203 height 21
click at [512, 228] on button "Void Application" at bounding box center [513, 227] width 64 height 15
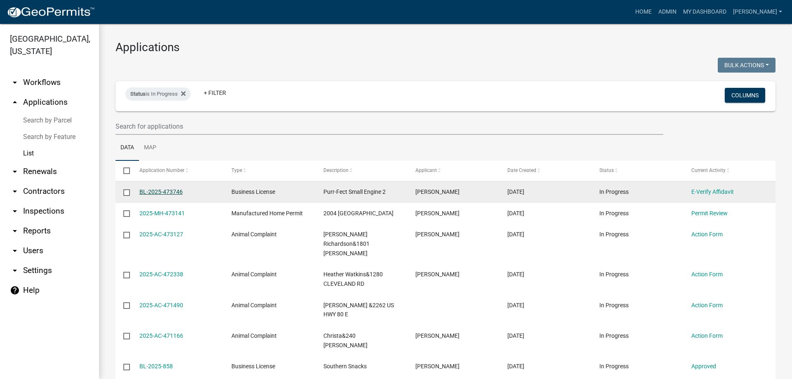
click at [160, 190] on link "BL-2025-473746" at bounding box center [160, 191] width 43 height 7
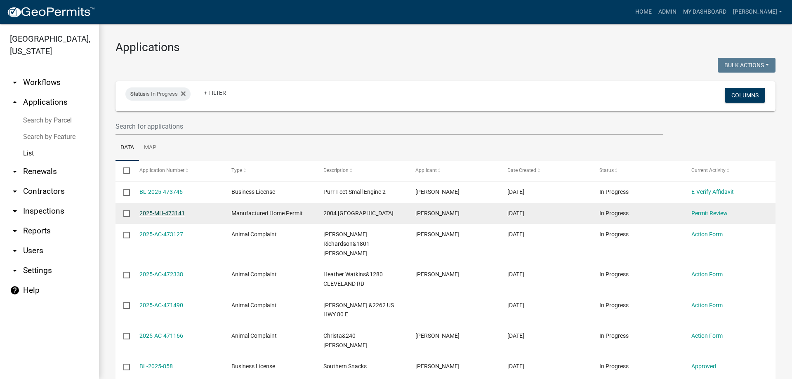
click at [167, 215] on link "2025-MH-473141" at bounding box center [161, 213] width 45 height 7
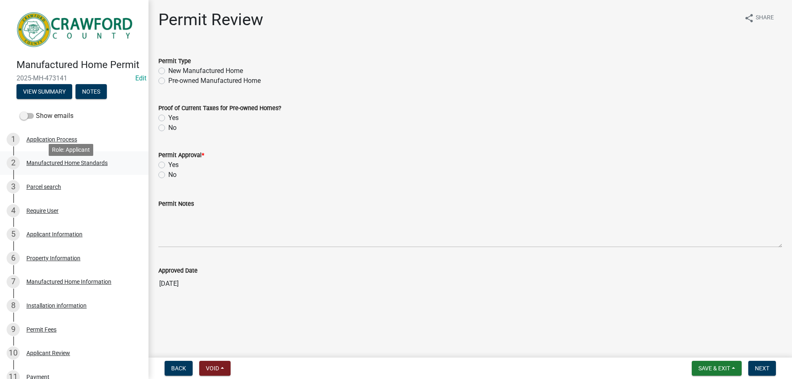
click at [71, 166] on div "Manufactured Home Standards" at bounding box center [66, 163] width 81 height 6
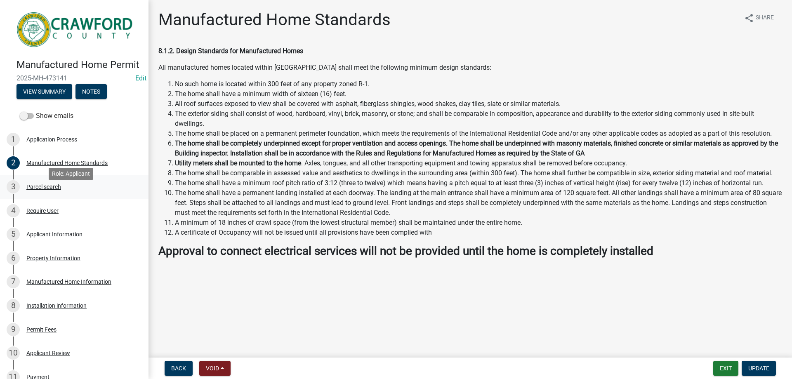
click at [50, 190] on div "Parcel search" at bounding box center [43, 187] width 35 height 6
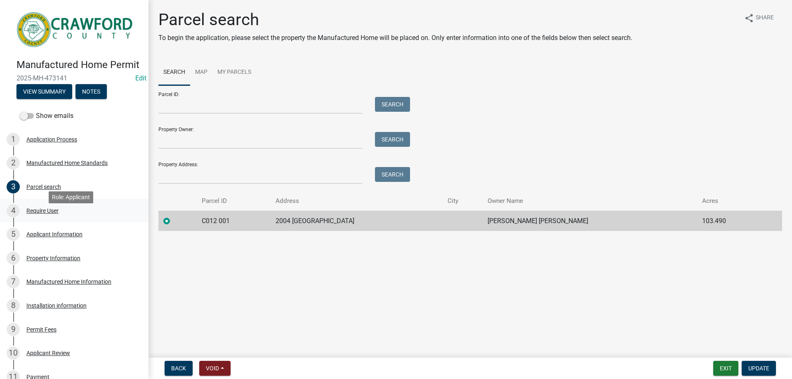
click at [46, 214] on div "Require User" at bounding box center [42, 211] width 32 height 6
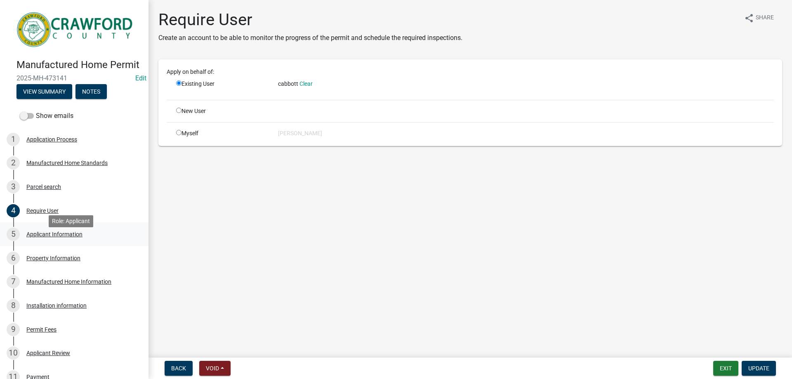
click at [46, 237] on div "Applicant Information" at bounding box center [54, 234] width 56 height 6
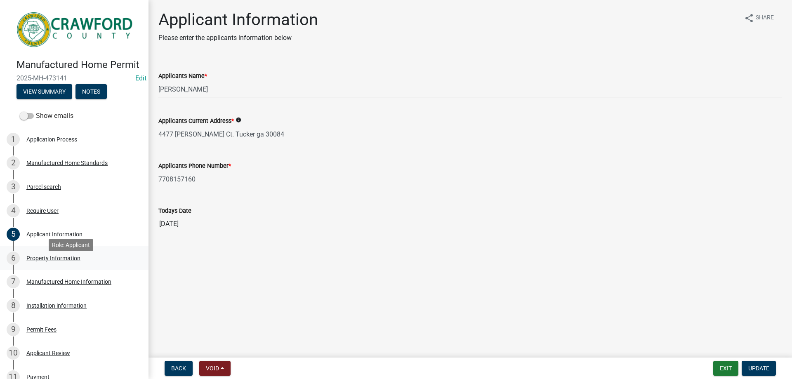
click at [50, 261] on div "Property Information" at bounding box center [53, 258] width 54 height 6
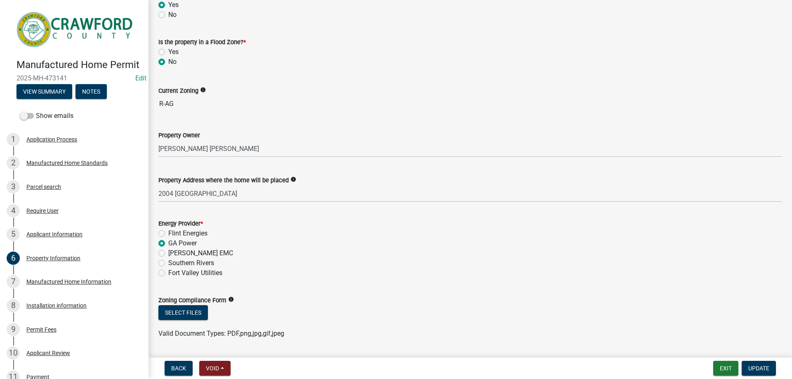
scroll to position [90, 0]
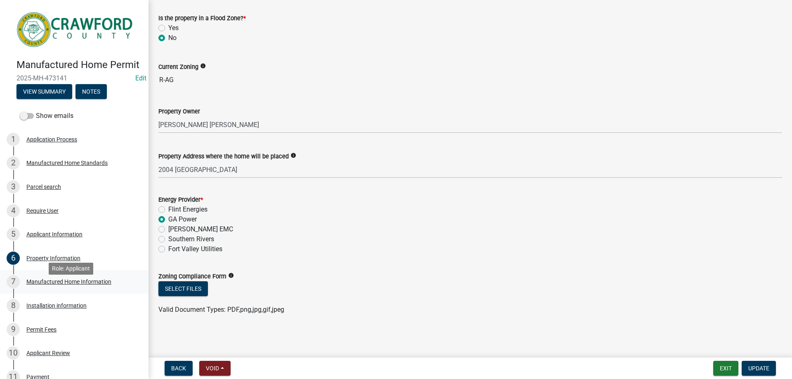
click at [88, 285] on div "Manufactured Home Information" at bounding box center [68, 282] width 85 height 6
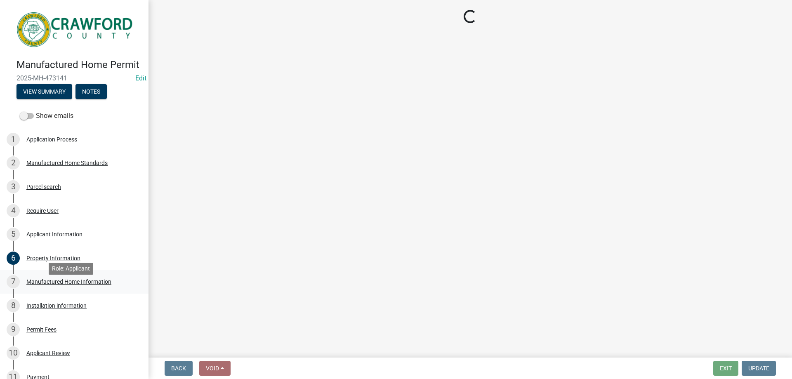
scroll to position [0, 0]
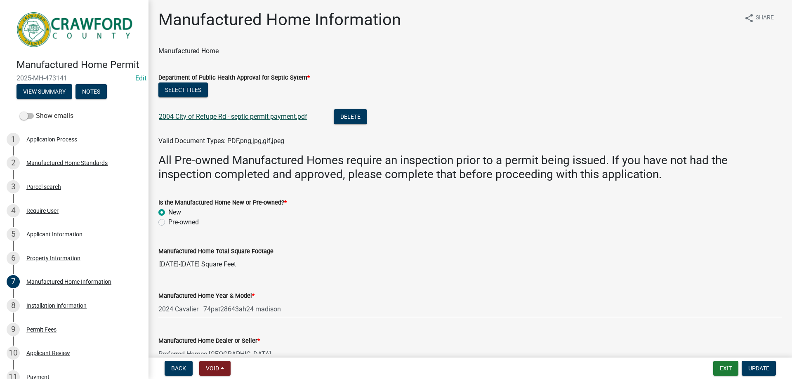
click at [242, 118] on link "2004 City of Refuge Rd - septic permit payment.pdf" at bounding box center [233, 117] width 148 height 8
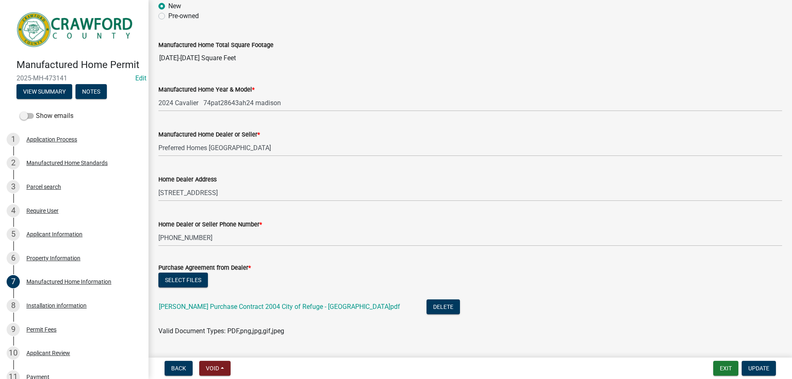
scroll to position [289, 0]
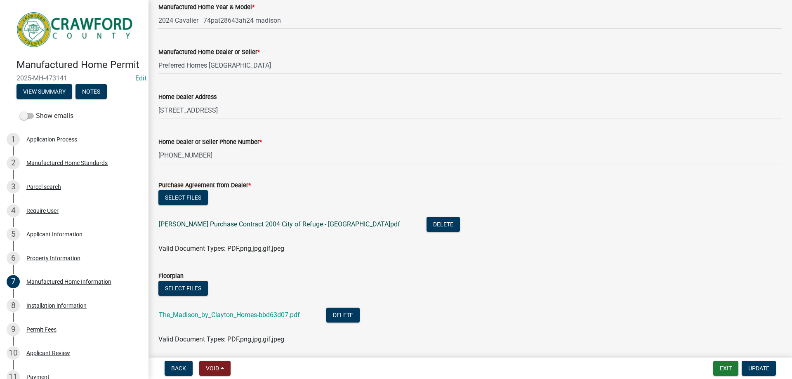
click at [309, 222] on link "[PERSON_NAME] Purchase Contract 2004 City of Refuge - [GEOGRAPHIC_DATA]pdf" at bounding box center [279, 224] width 241 height 8
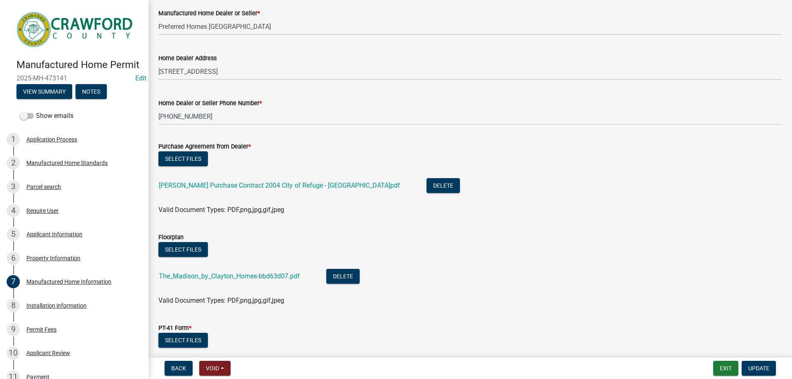
scroll to position [371, 0]
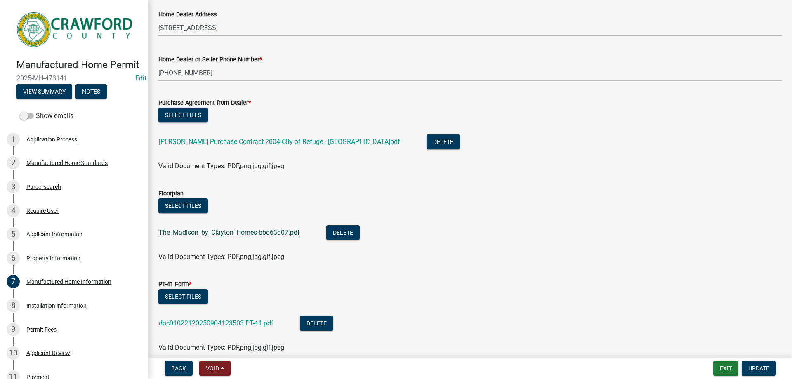
click at [282, 232] on link "The_Madison_by_Clayton_Homes-bbd63d07.pdf" at bounding box center [229, 232] width 141 height 8
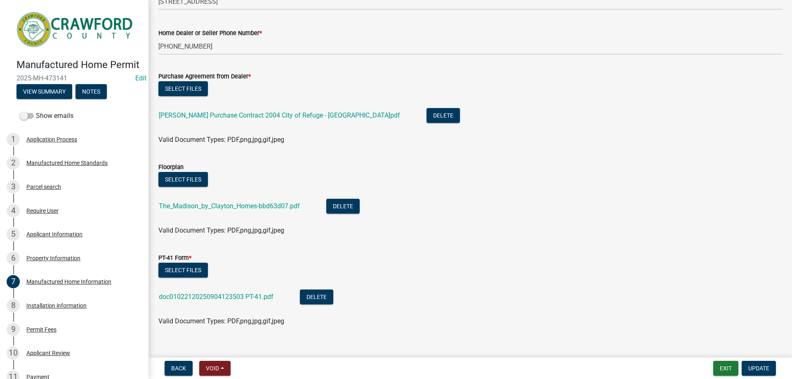
scroll to position [409, 0]
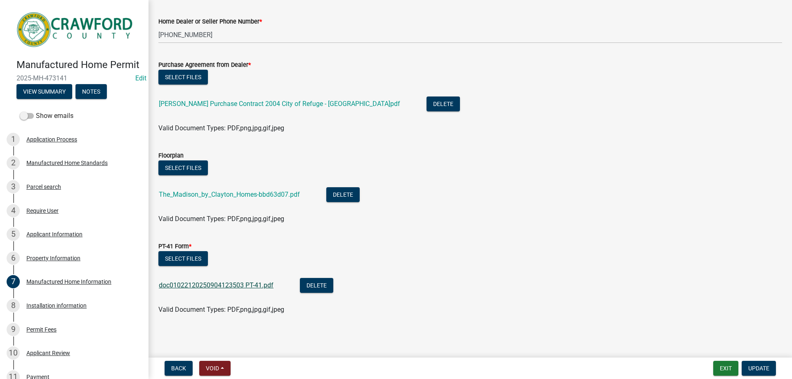
click at [248, 287] on link "doc01022120250904123503 PT-41.pdf" at bounding box center [216, 285] width 115 height 8
click at [71, 308] on div "Installation information" at bounding box center [56, 306] width 60 height 6
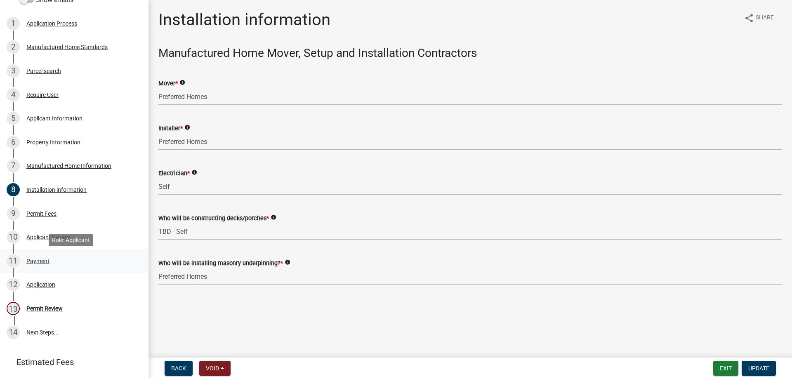
scroll to position [124, 0]
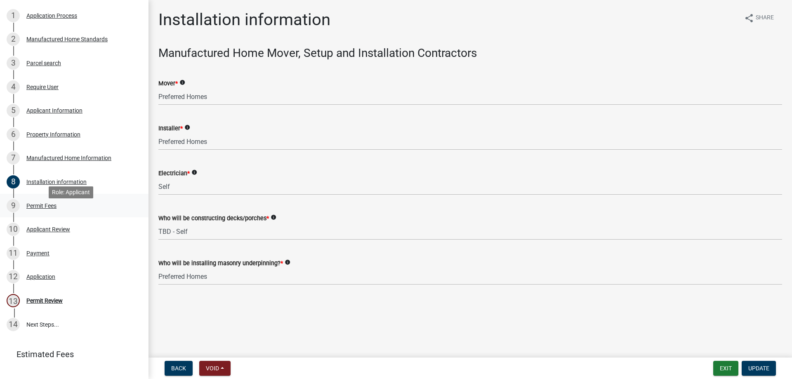
click at [40, 209] on div "Permit Fees" at bounding box center [41, 206] width 30 height 6
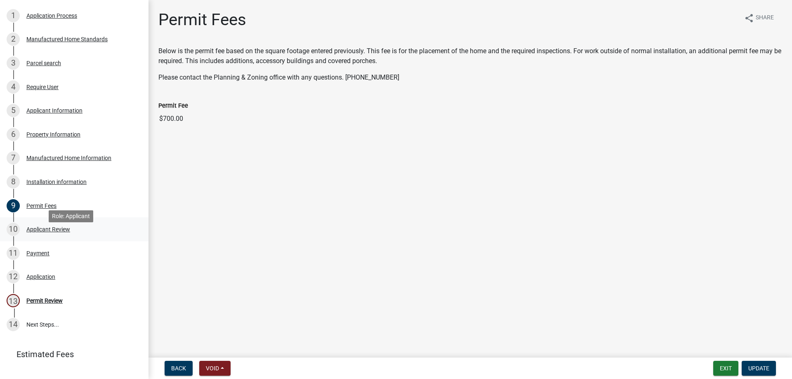
click at [49, 232] on div "Applicant Review" at bounding box center [48, 229] width 44 height 6
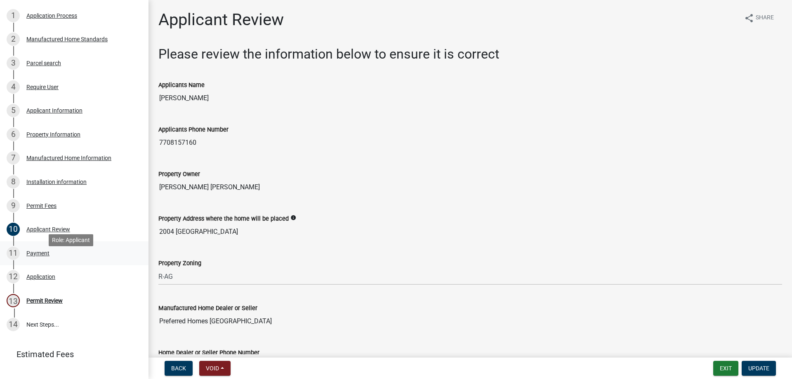
click at [39, 256] on div "Payment" at bounding box center [37, 253] width 23 height 6
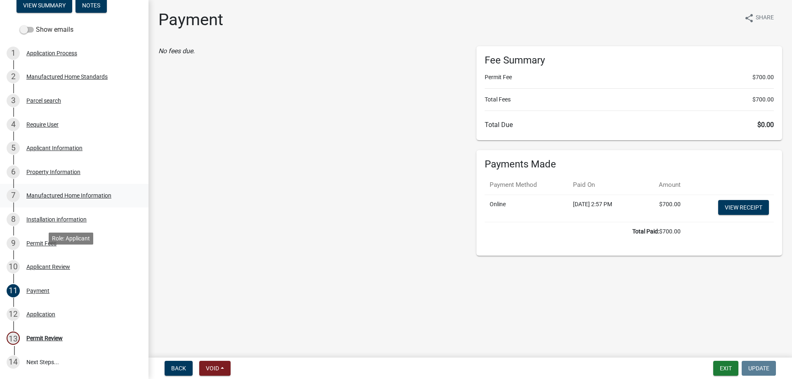
scroll to position [44, 0]
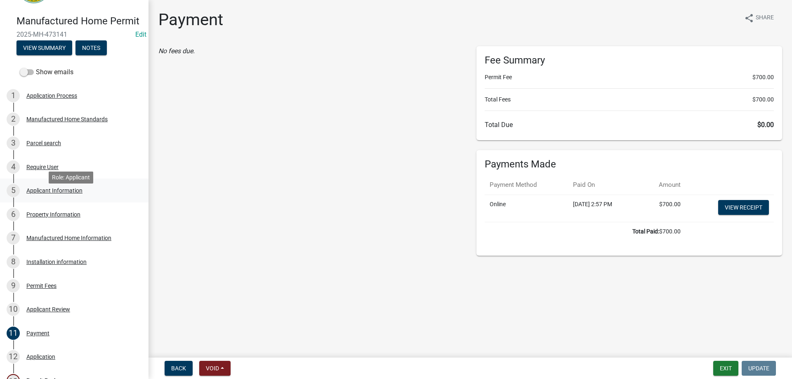
click at [59, 193] on div "Applicant Information" at bounding box center [54, 191] width 56 height 6
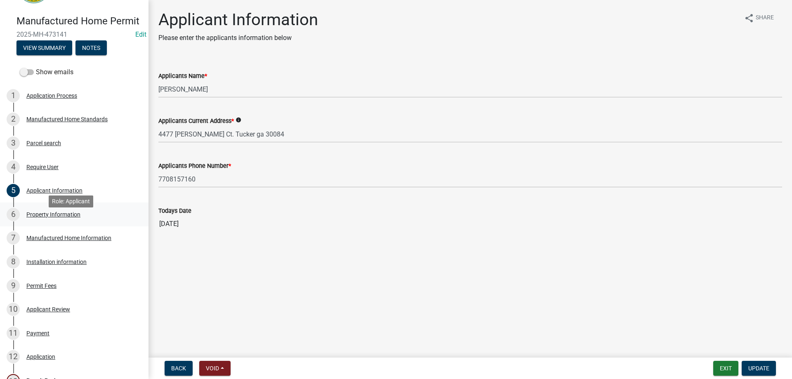
click at [57, 217] on div "Property Information" at bounding box center [53, 215] width 54 height 6
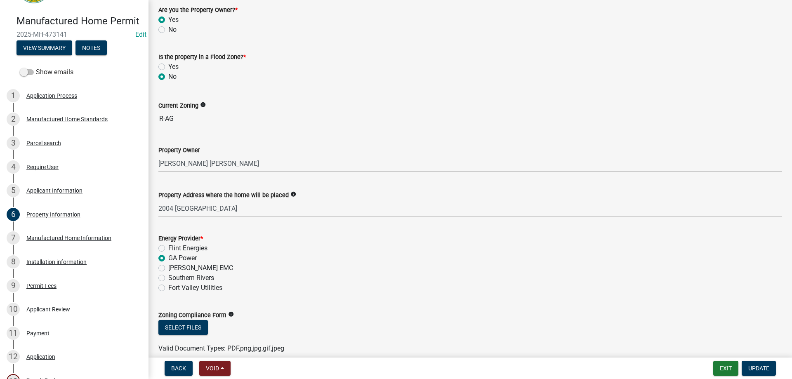
scroll to position [7, 0]
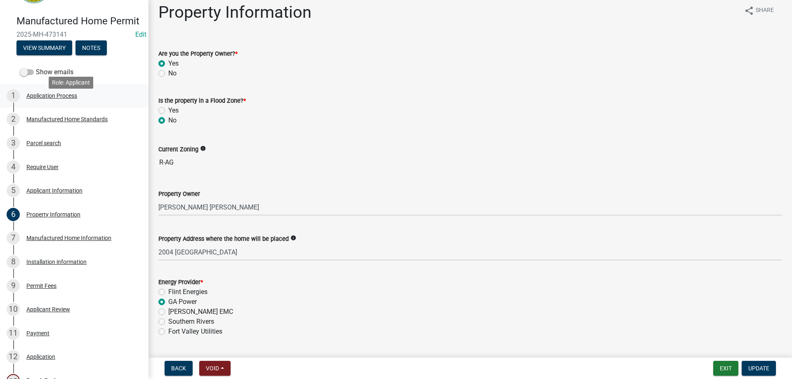
click at [53, 99] on div "Application Process" at bounding box center [51, 96] width 51 height 6
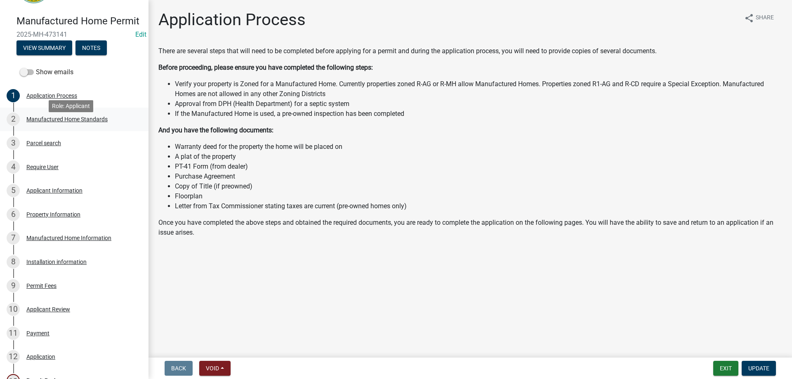
click at [53, 122] on div "Manufactured Home Standards" at bounding box center [66, 119] width 81 height 6
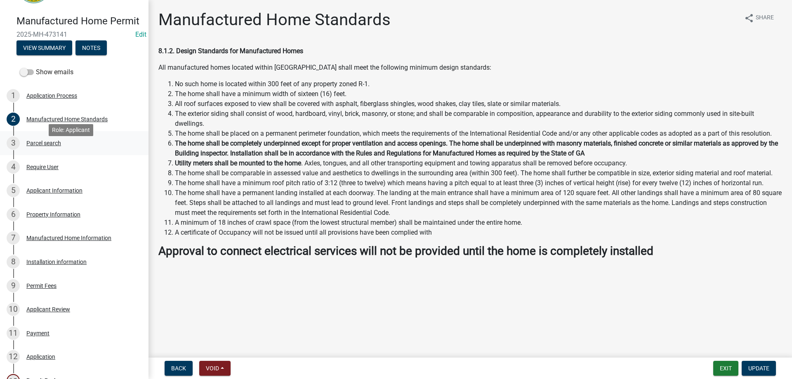
click at [52, 146] on div "Parcel search" at bounding box center [43, 143] width 35 height 6
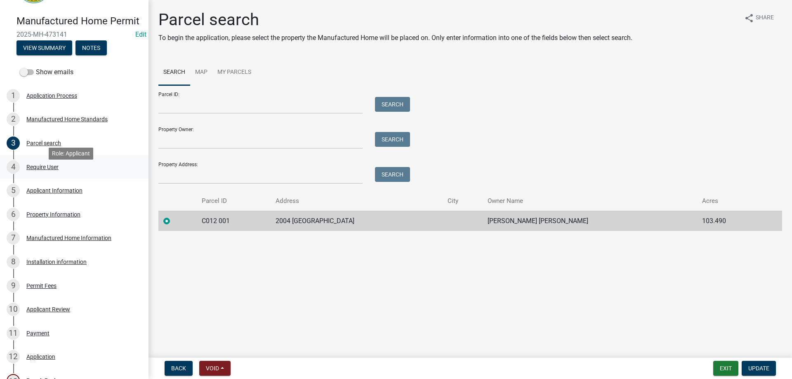
click at [44, 170] on div "Require User" at bounding box center [42, 167] width 32 height 6
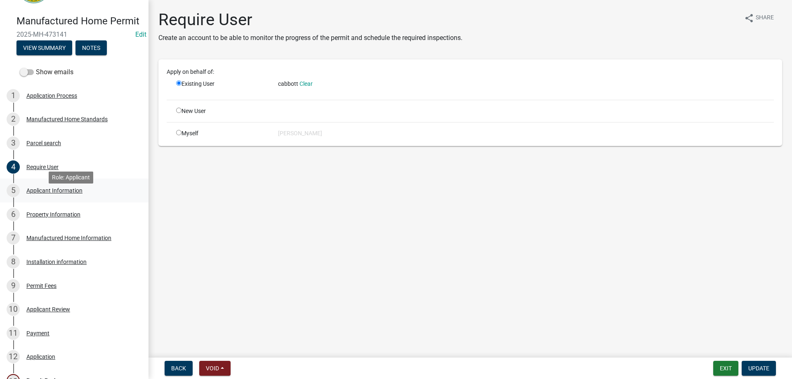
click at [48, 193] on div "Applicant Information" at bounding box center [54, 191] width 56 height 6
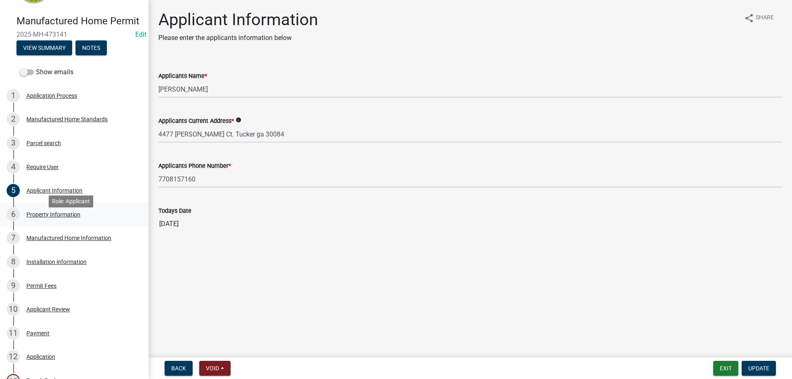
click at [37, 217] on div "Property Information" at bounding box center [53, 215] width 54 height 6
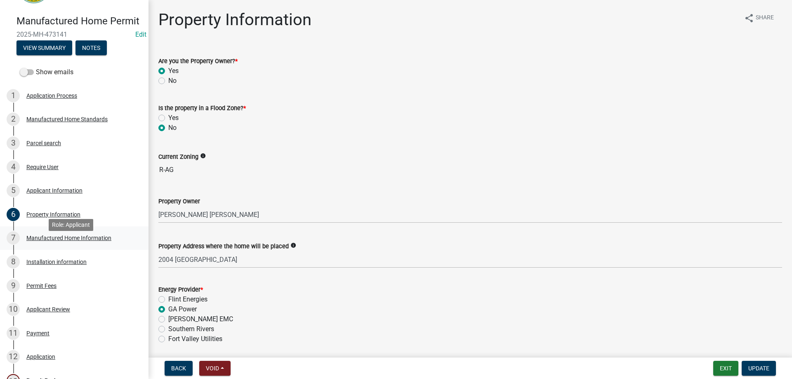
click at [68, 241] on div "Manufactured Home Information" at bounding box center [68, 238] width 85 height 6
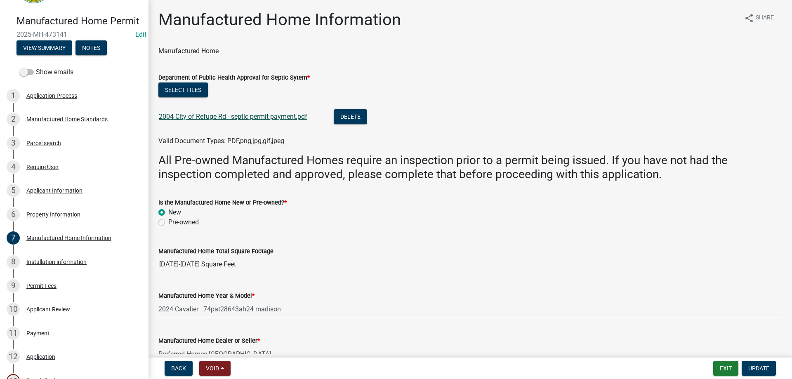
click at [256, 119] on link "2004 City of Refuge Rd - septic permit payment.pdf" at bounding box center [233, 117] width 148 height 8
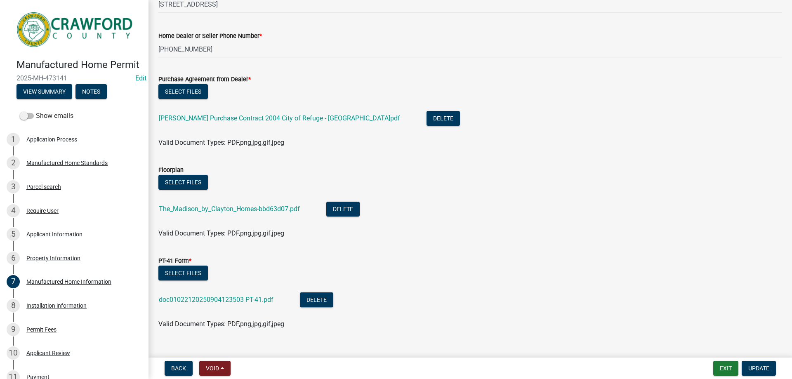
scroll to position [409, 0]
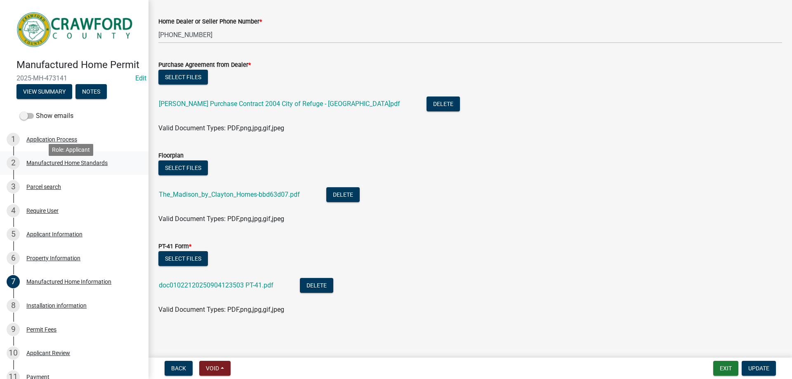
click at [89, 166] on div "Manufactured Home Standards" at bounding box center [66, 163] width 81 height 6
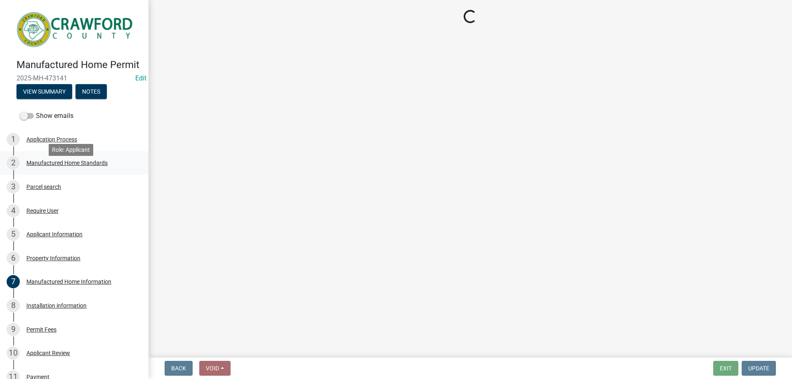
scroll to position [0, 0]
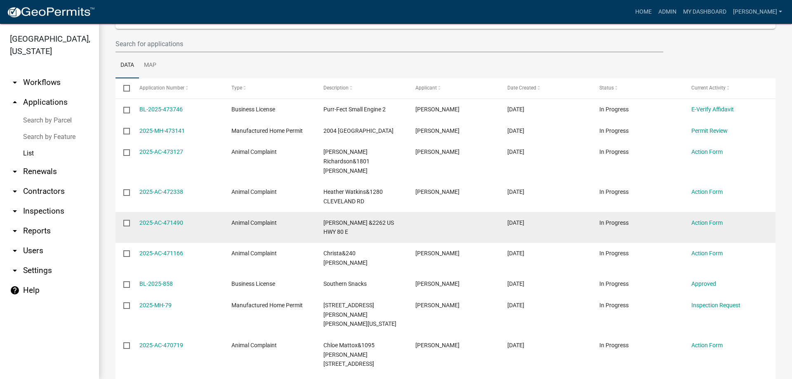
scroll to position [146, 0]
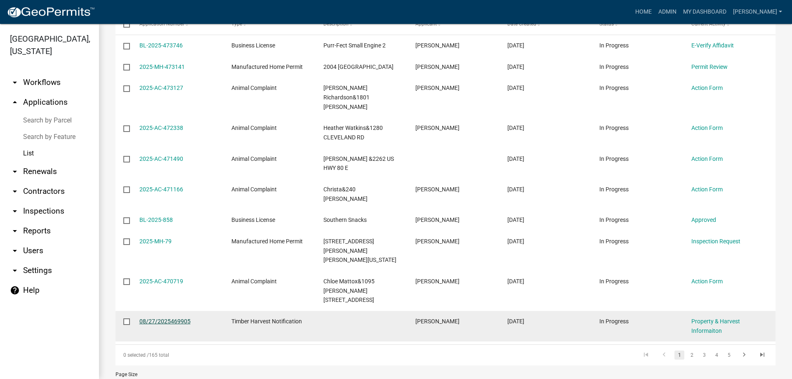
click at [176, 318] on link "08/27/2025469905" at bounding box center [164, 321] width 51 height 7
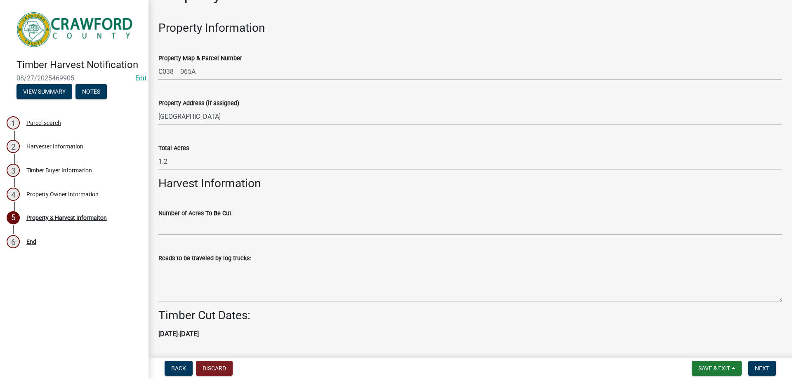
scroll to position [49, 0]
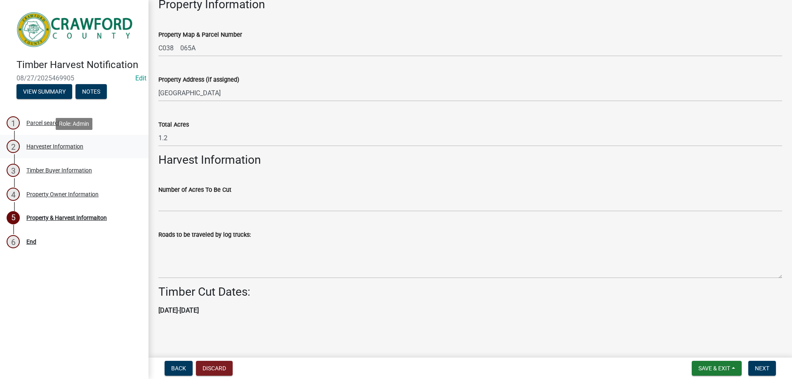
click at [54, 147] on div "Harvester Information" at bounding box center [54, 147] width 57 height 6
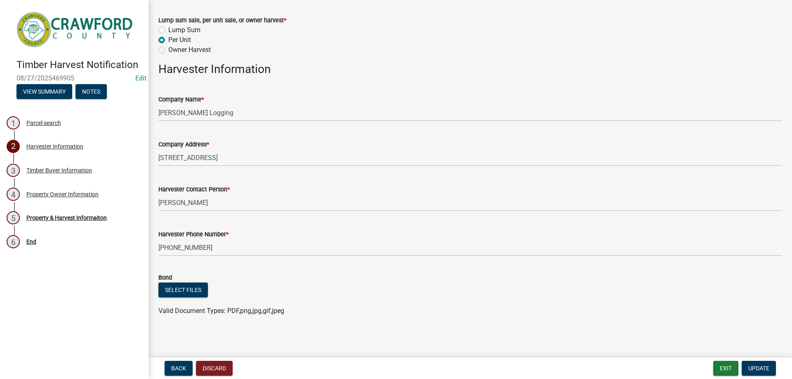
scroll to position [134, 0]
click at [78, 169] on div "Timber Buyer Information" at bounding box center [59, 170] width 66 height 6
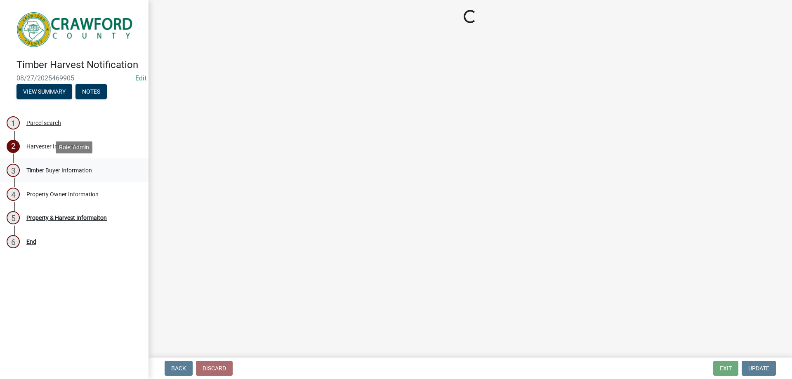
scroll to position [0, 0]
